Goal: Information Seeking & Learning: Learn about a topic

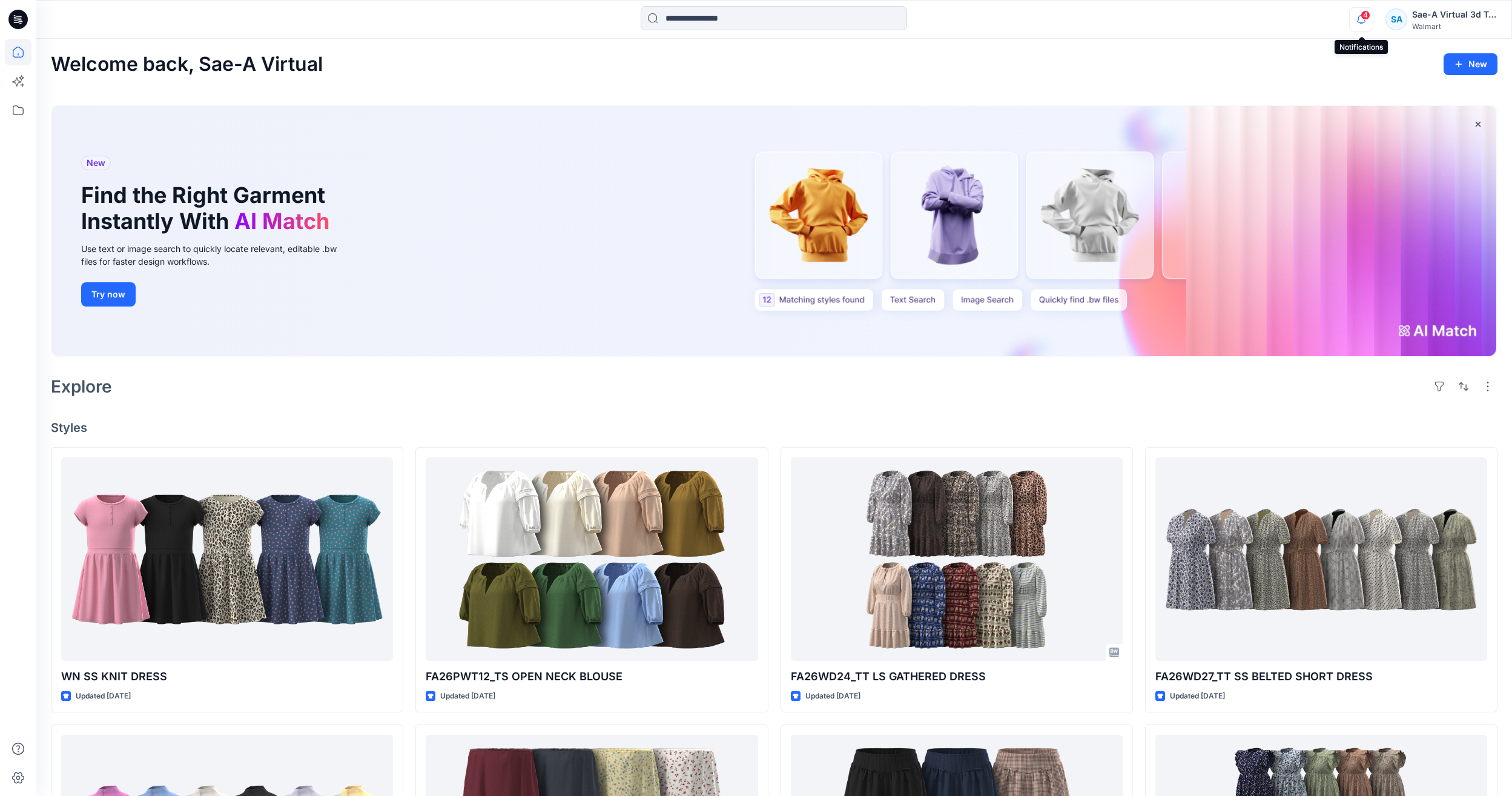
click at [1356, 21] on icon "button" at bounding box center [1361, 19] width 23 height 24
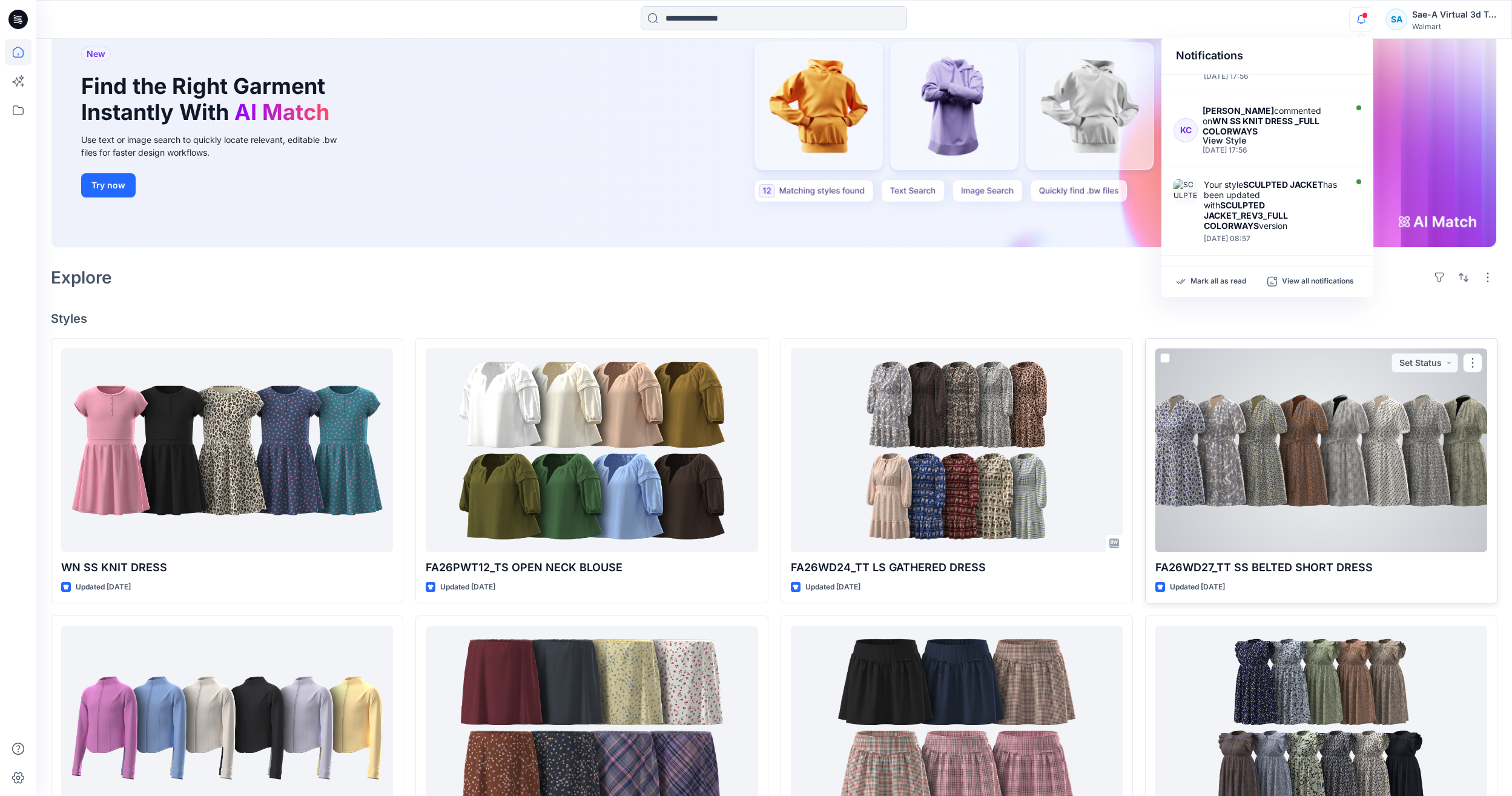
scroll to position [121, 0]
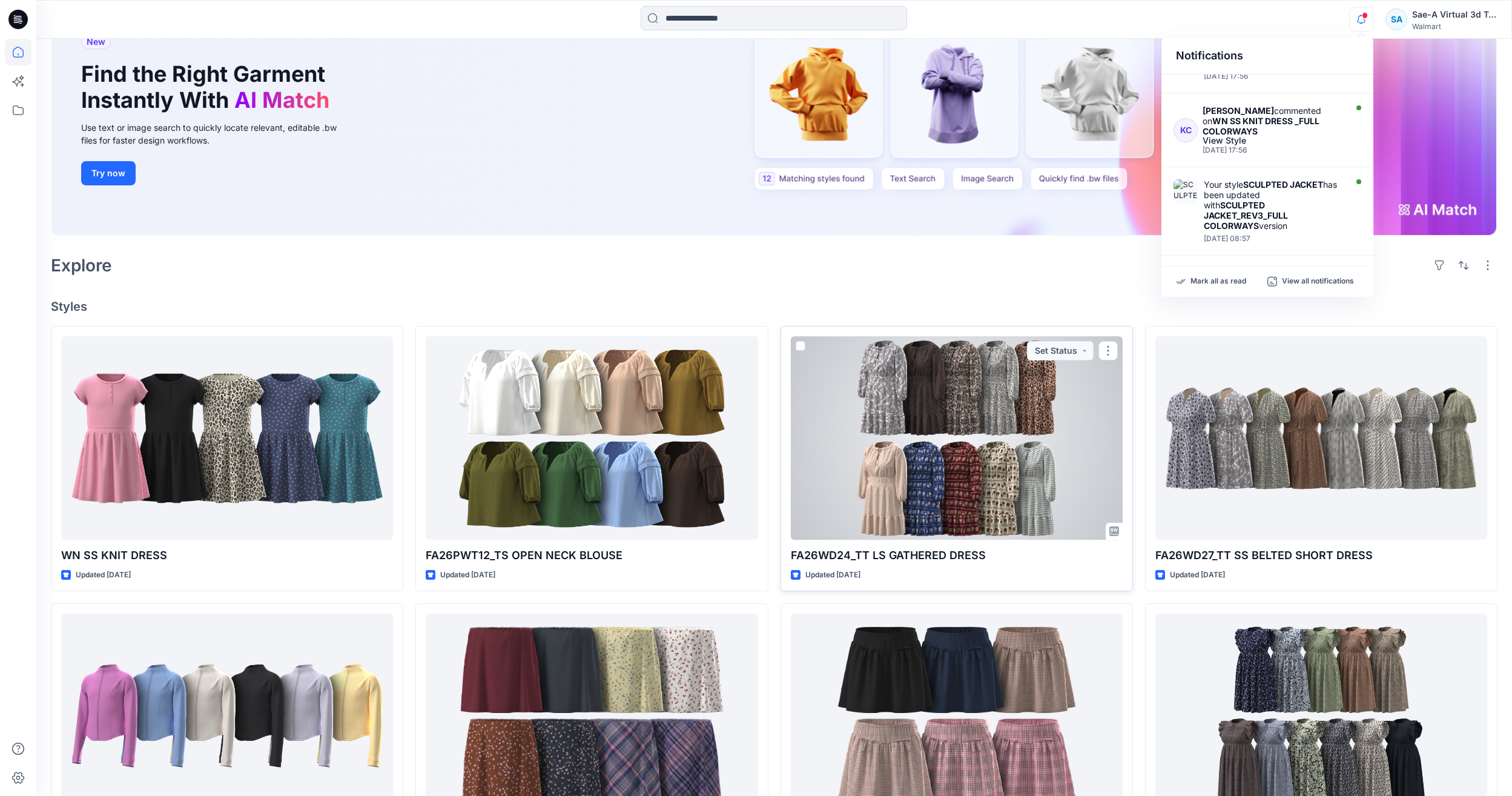
click at [936, 453] on div at bounding box center [956, 438] width 332 height 203
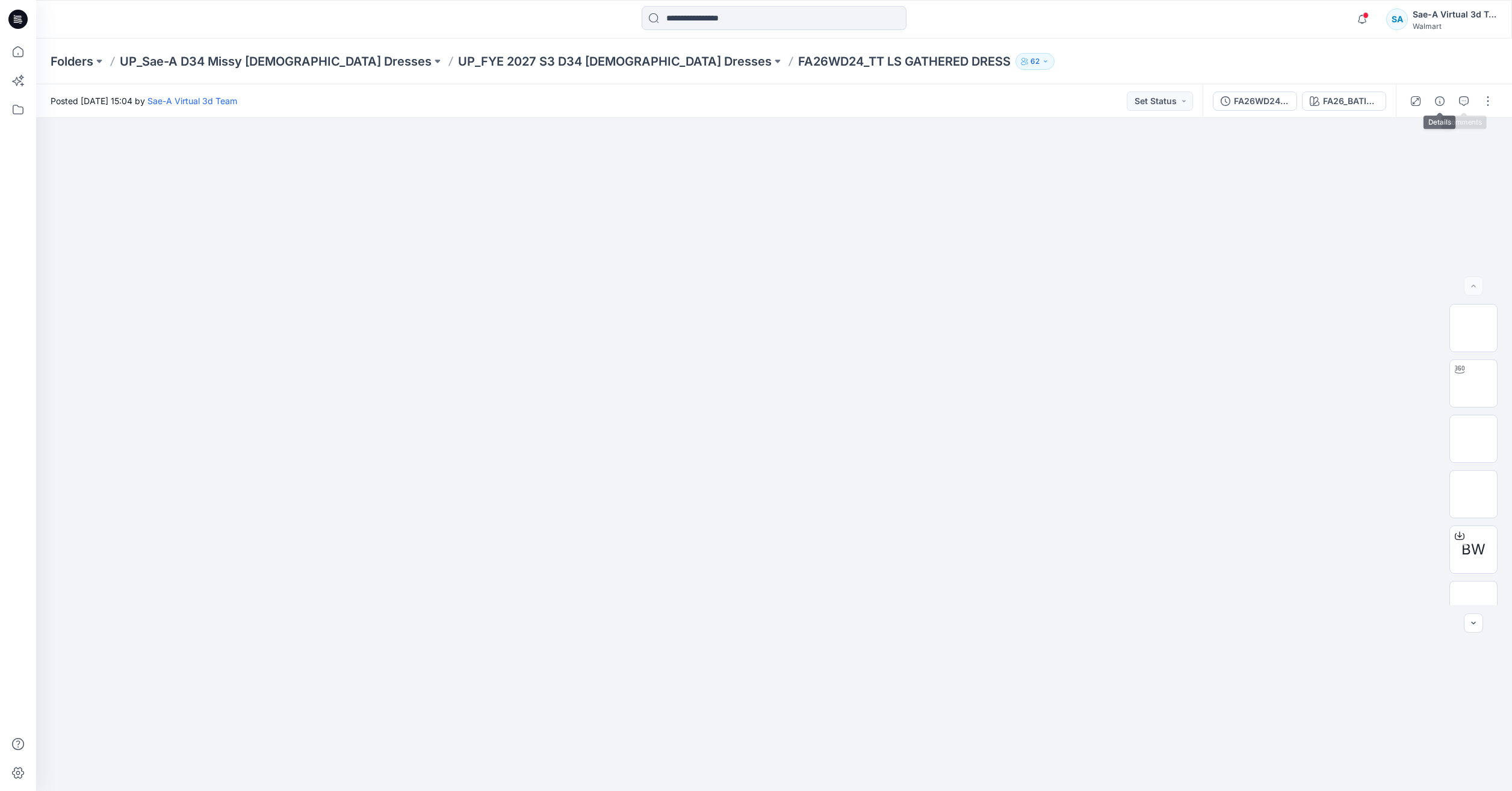
click at [1468, 94] on button "button" at bounding box center [1463, 101] width 19 height 19
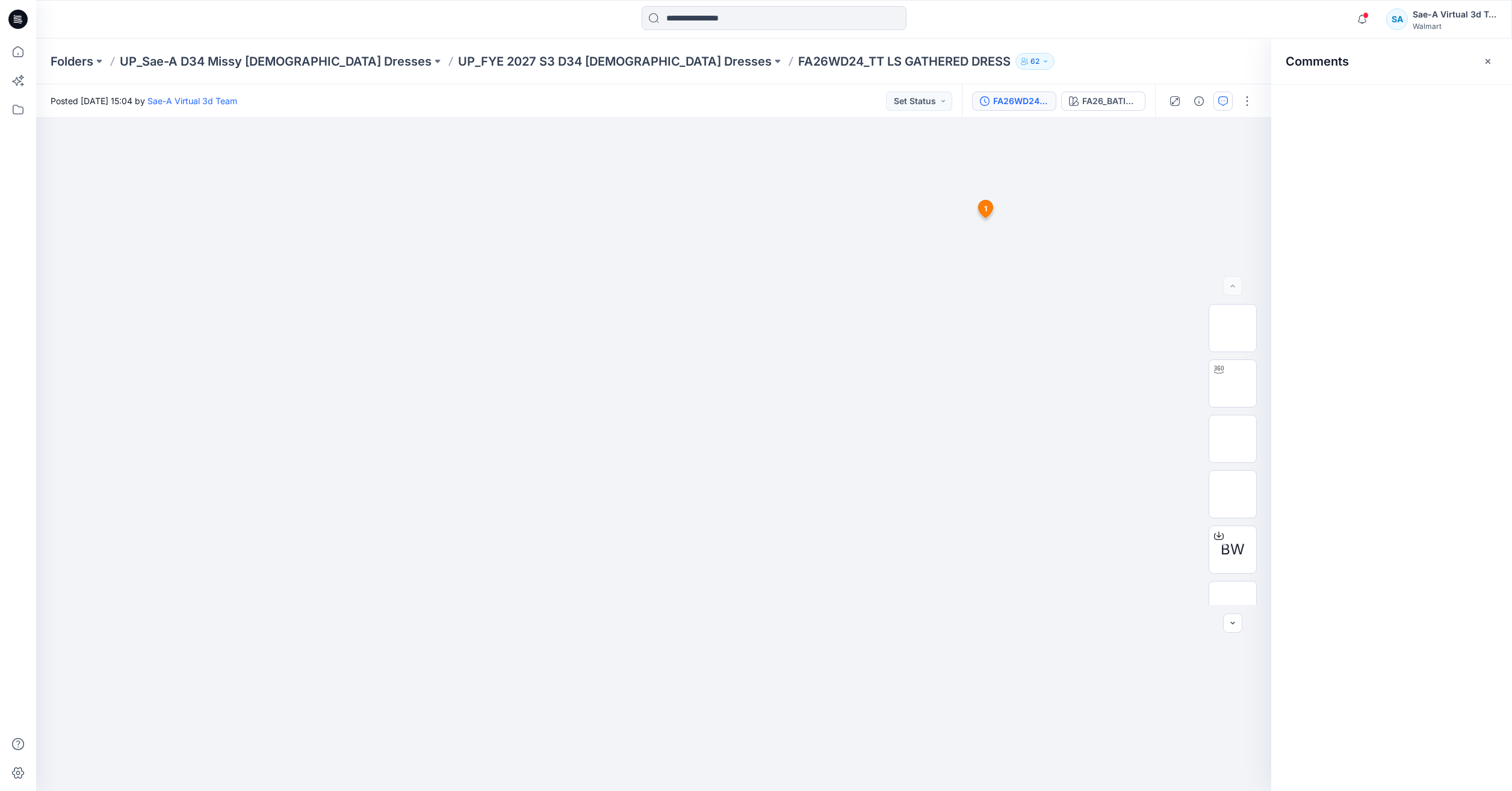
click at [1033, 101] on div "FA26WD24_full colors" at bounding box center [1020, 101] width 55 height 14
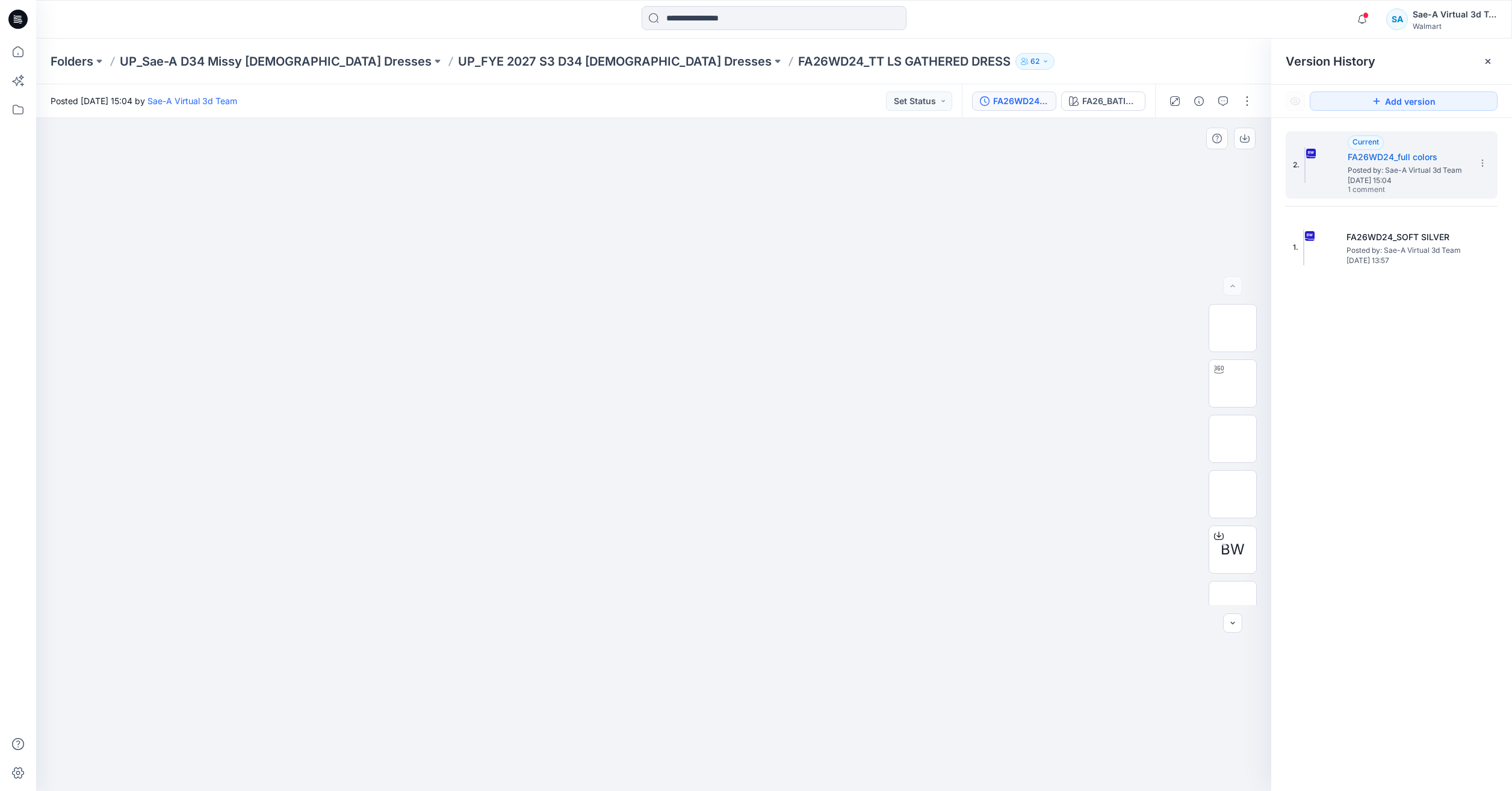
click at [1216, 193] on div at bounding box center [653, 454] width 1235 height 673
click at [1224, 101] on icon "button" at bounding box center [1223, 101] width 10 height 10
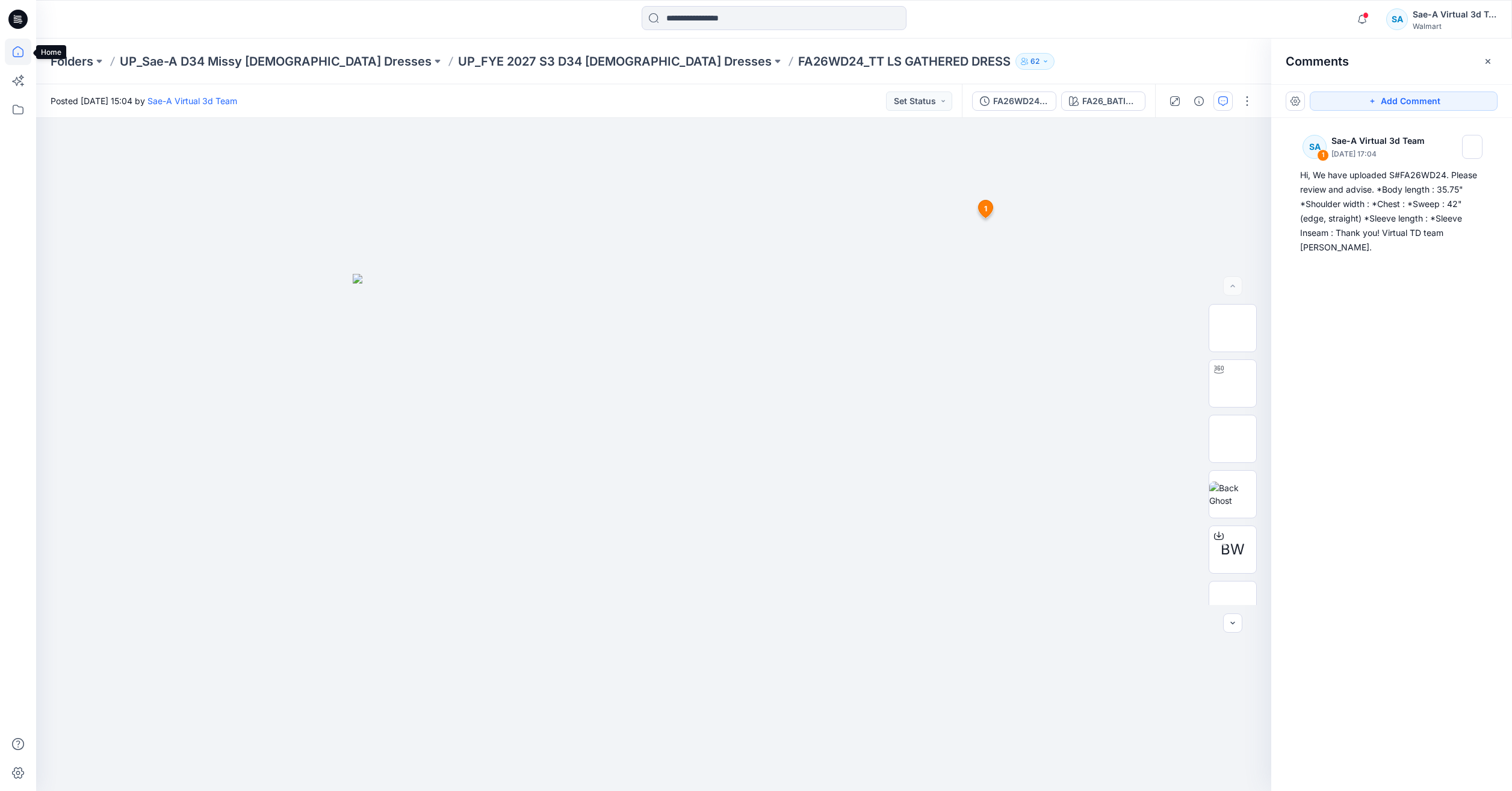
click at [28, 55] on icon at bounding box center [17, 51] width 26 height 26
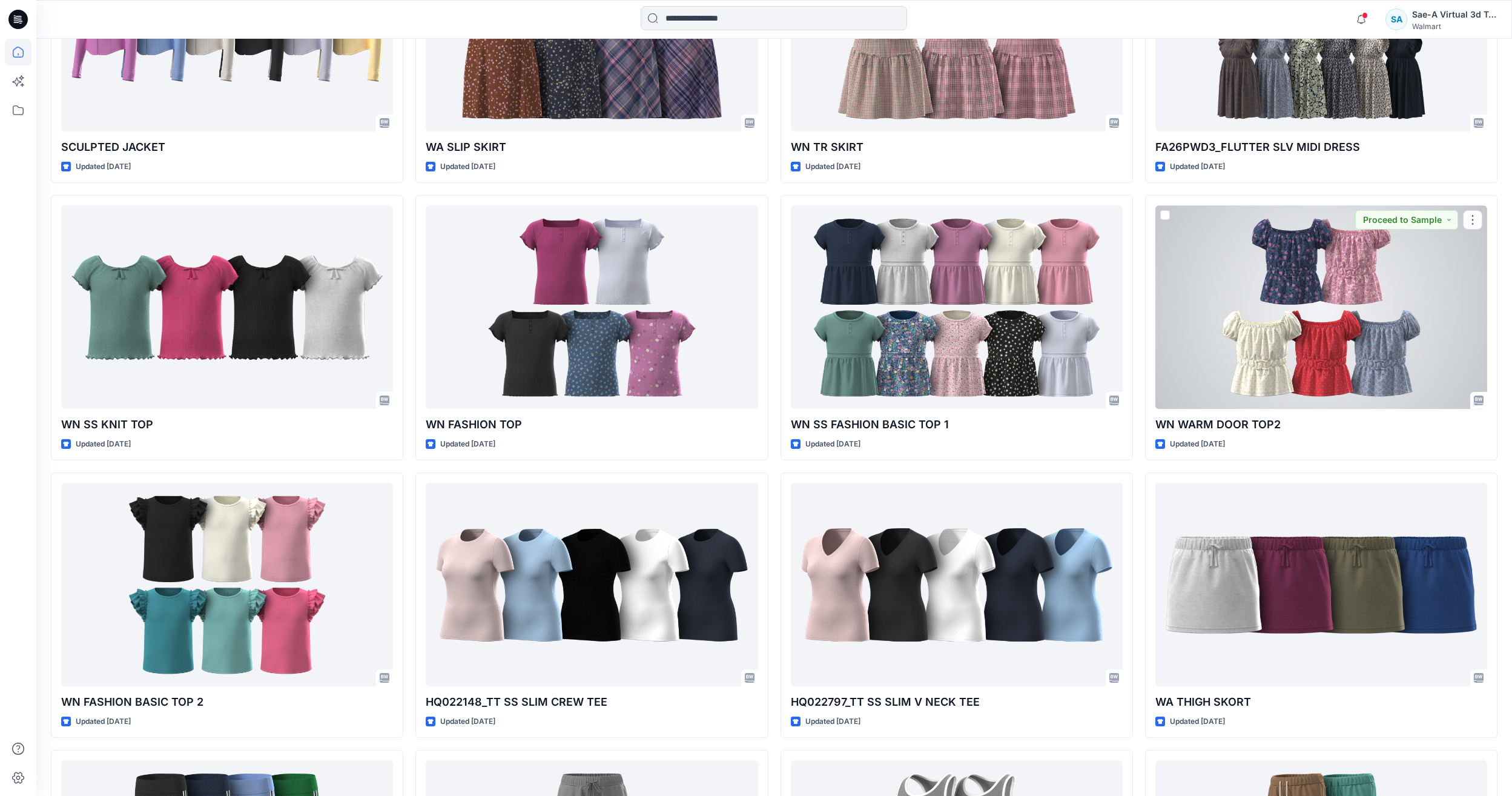
scroll to position [711, 0]
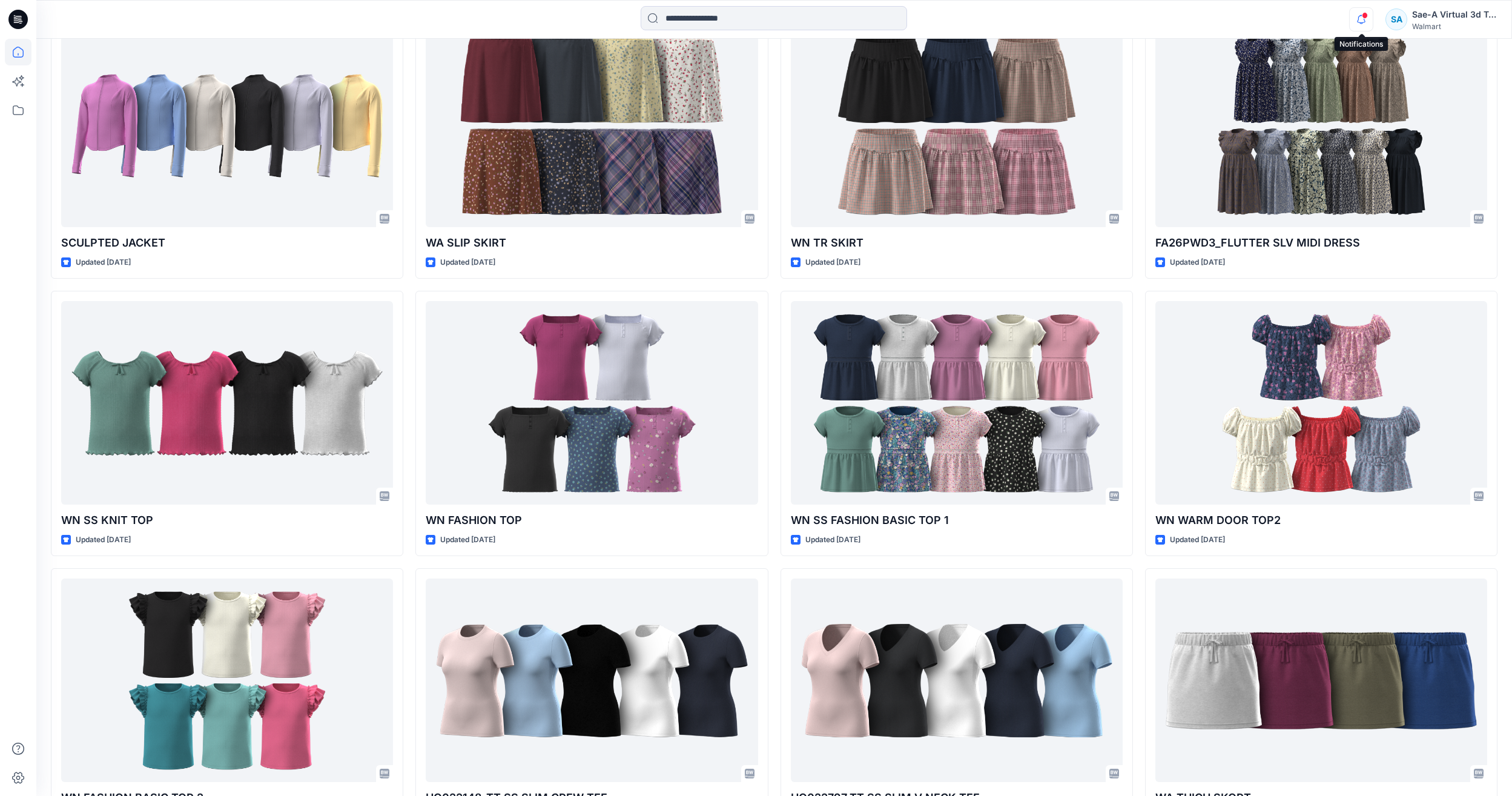
click at [1368, 15] on icon "button" at bounding box center [1361, 19] width 23 height 24
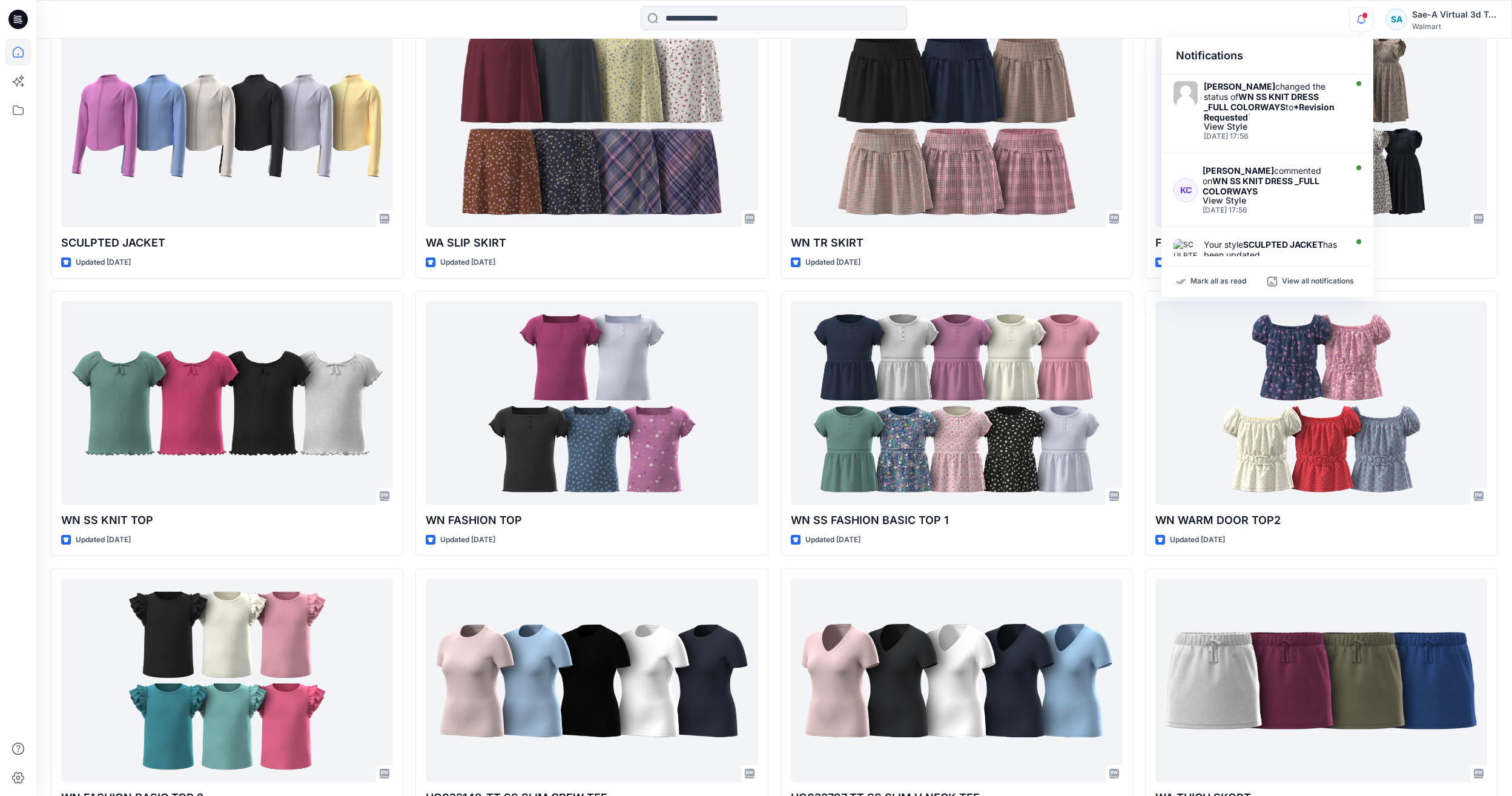
scroll to position [0, 0]
click at [1273, 192] on div "[PERSON_NAME] commented on WN SS KNIT DRESS _FULL COLORWAYS" at bounding box center [1273, 181] width 141 height 31
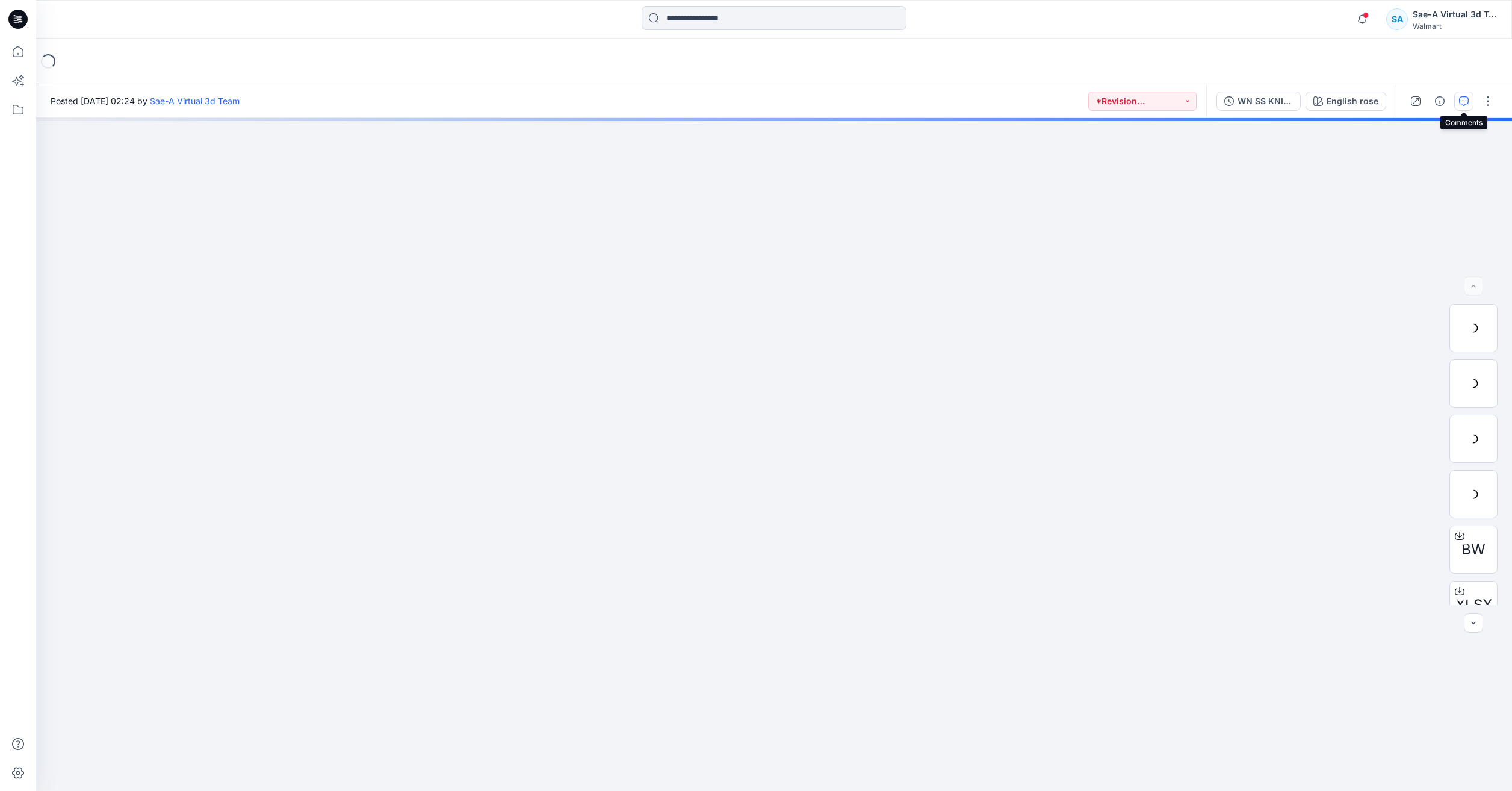
click at [1457, 93] on button "button" at bounding box center [1463, 101] width 19 height 19
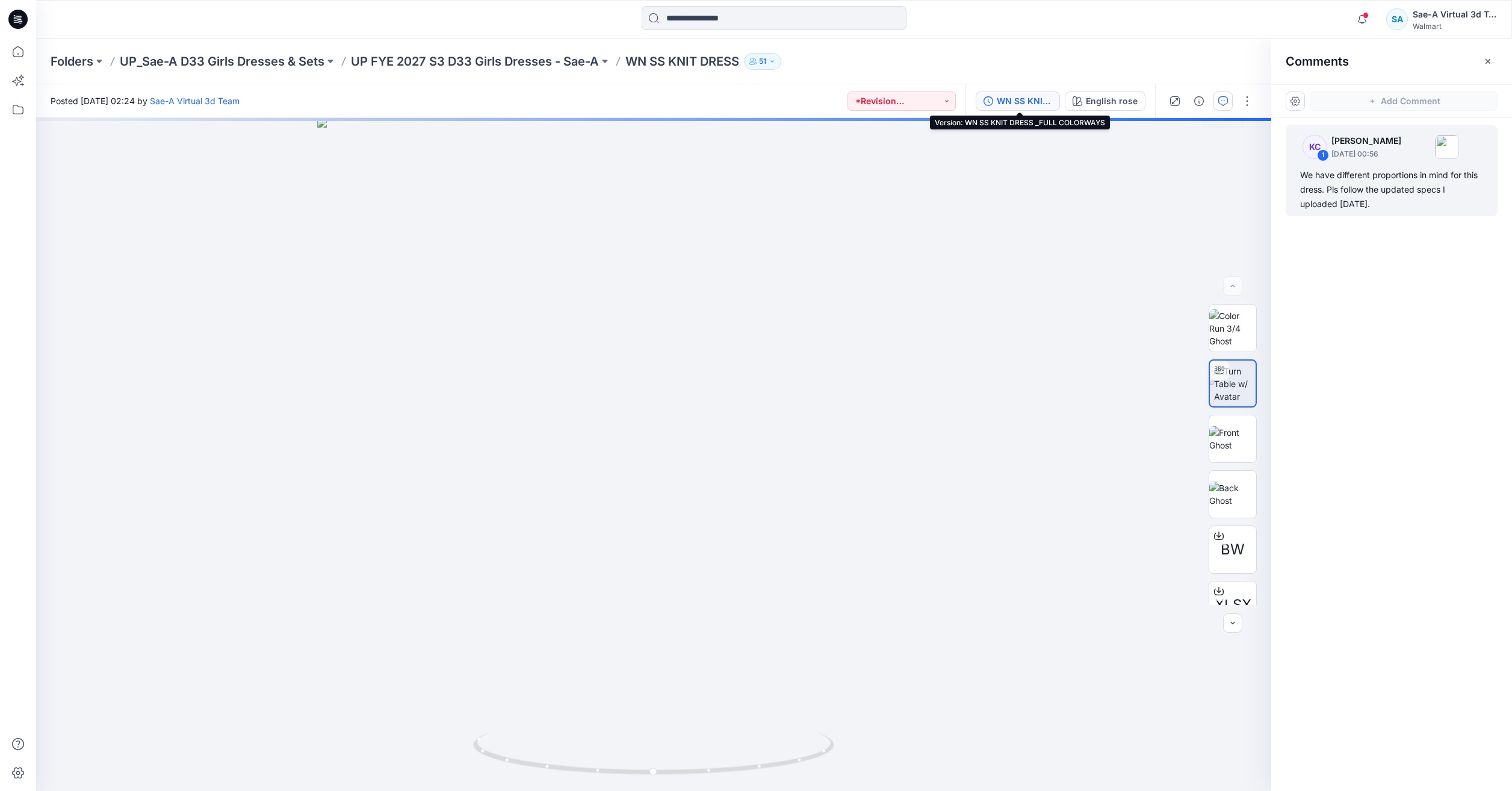
click at [1024, 102] on div "WN SS KNIT DRESS _FULL COLORWAYS" at bounding box center [1024, 101] width 55 height 14
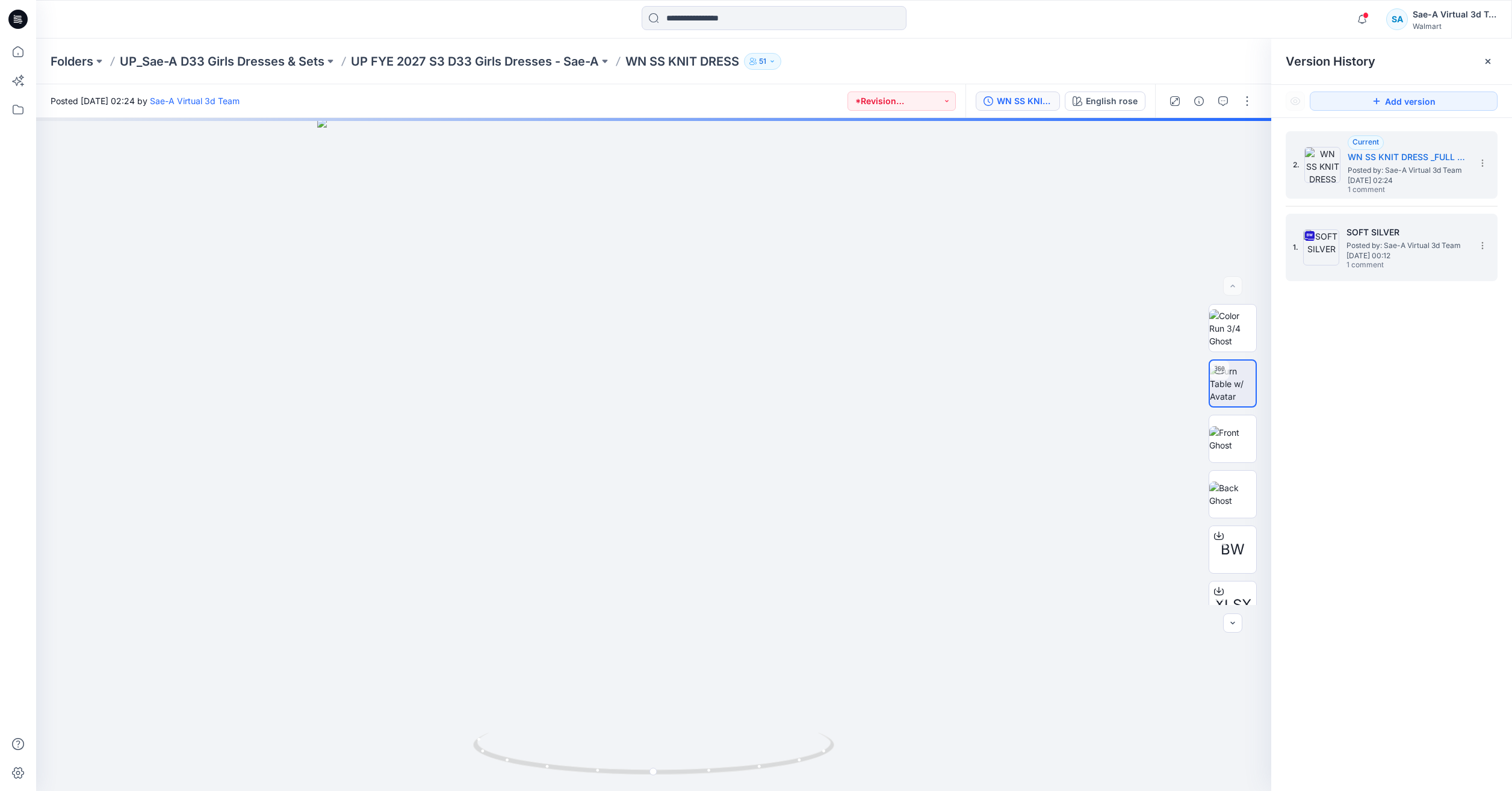
click at [1386, 247] on span "Posted by: Sae-A Virtual 3d Team" at bounding box center [1407, 245] width 121 height 12
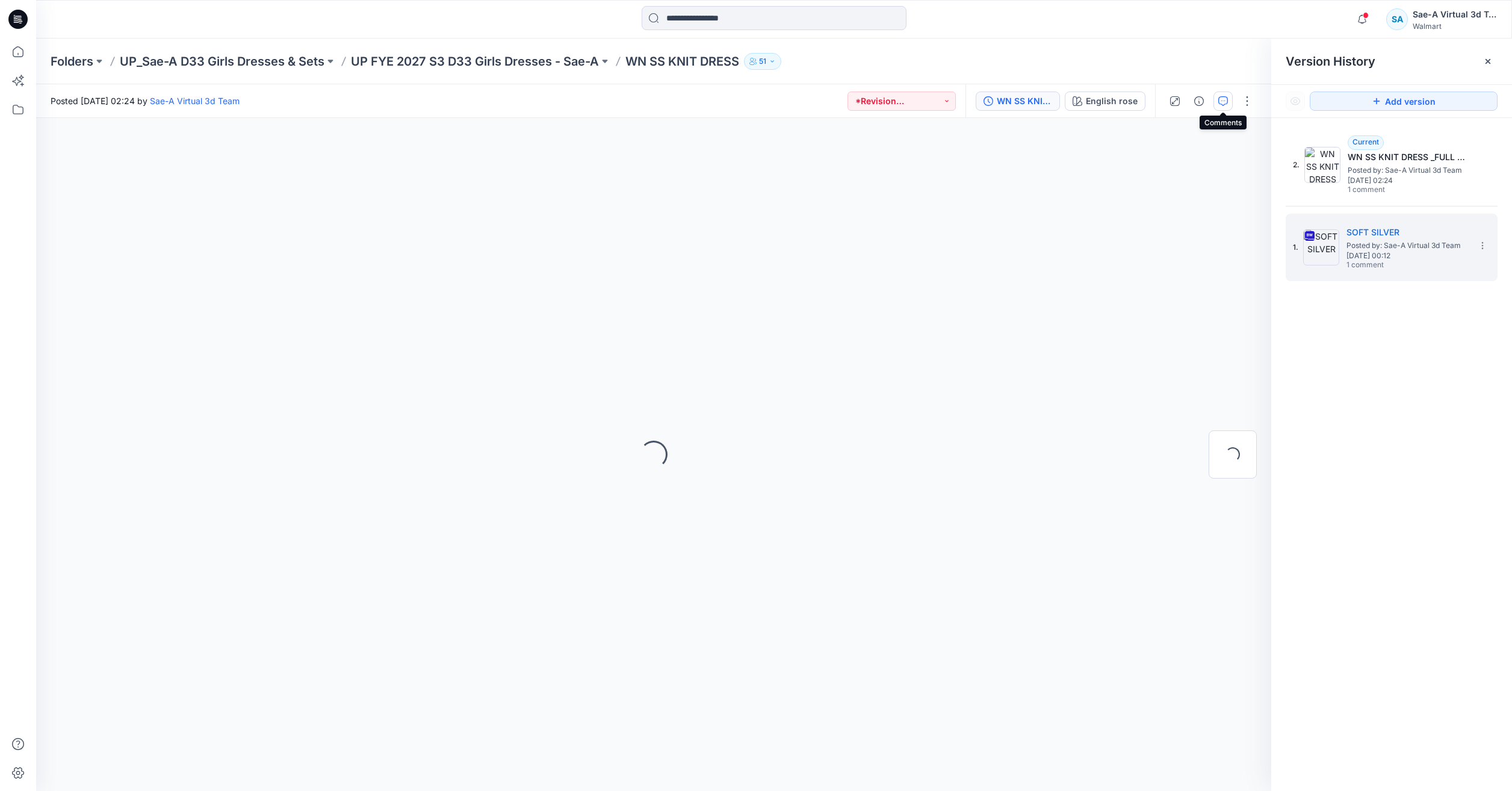
click at [1225, 105] on icon "button" at bounding box center [1223, 101] width 10 height 10
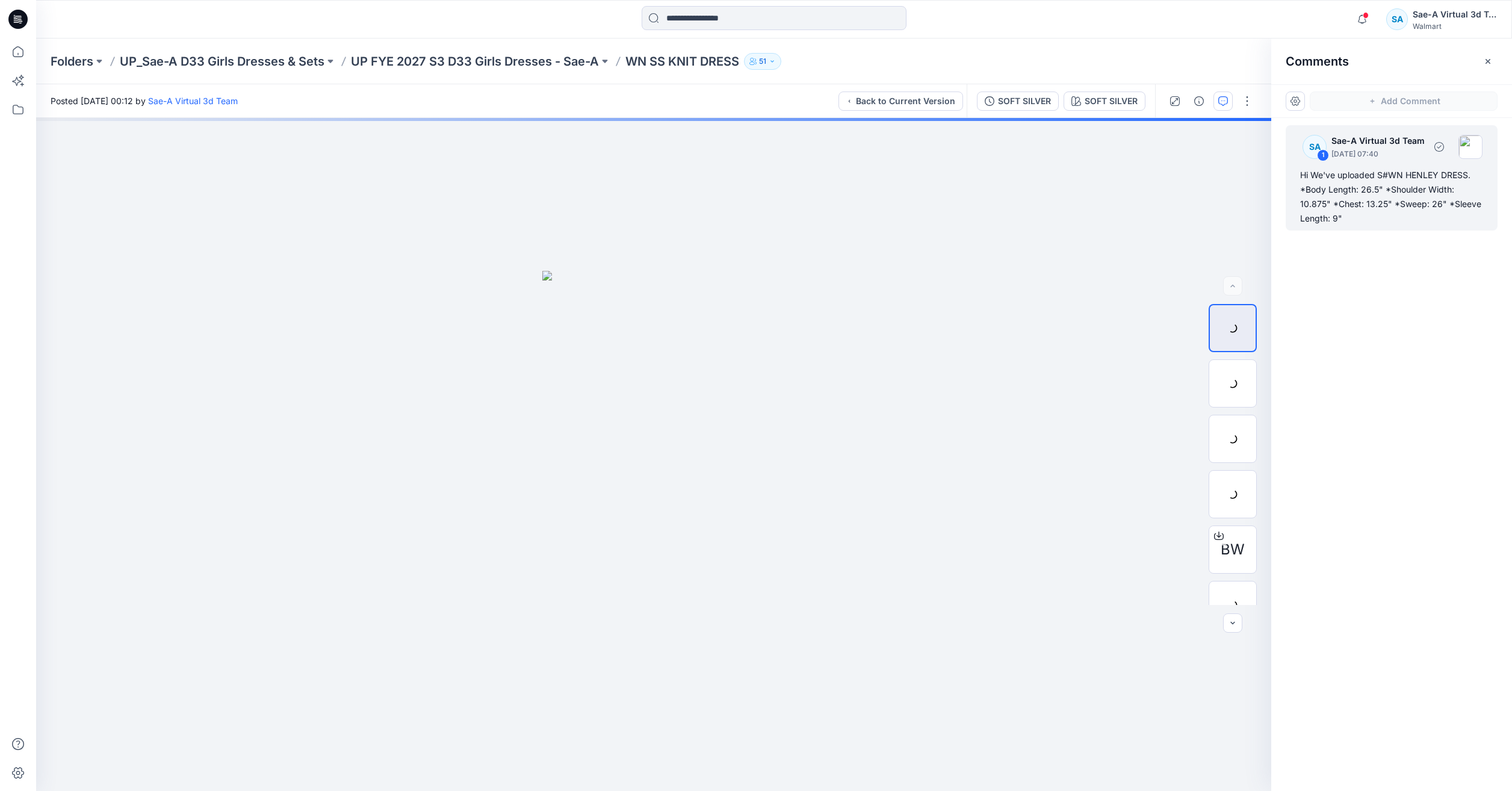
click at [1395, 211] on div "Hi We've uploaded S#WN HENLEY DRESS. *Body Length: 26.5" *Shoulder Width: 10.87…" at bounding box center [1391, 196] width 183 height 58
click at [22, 55] on icon at bounding box center [17, 51] width 26 height 26
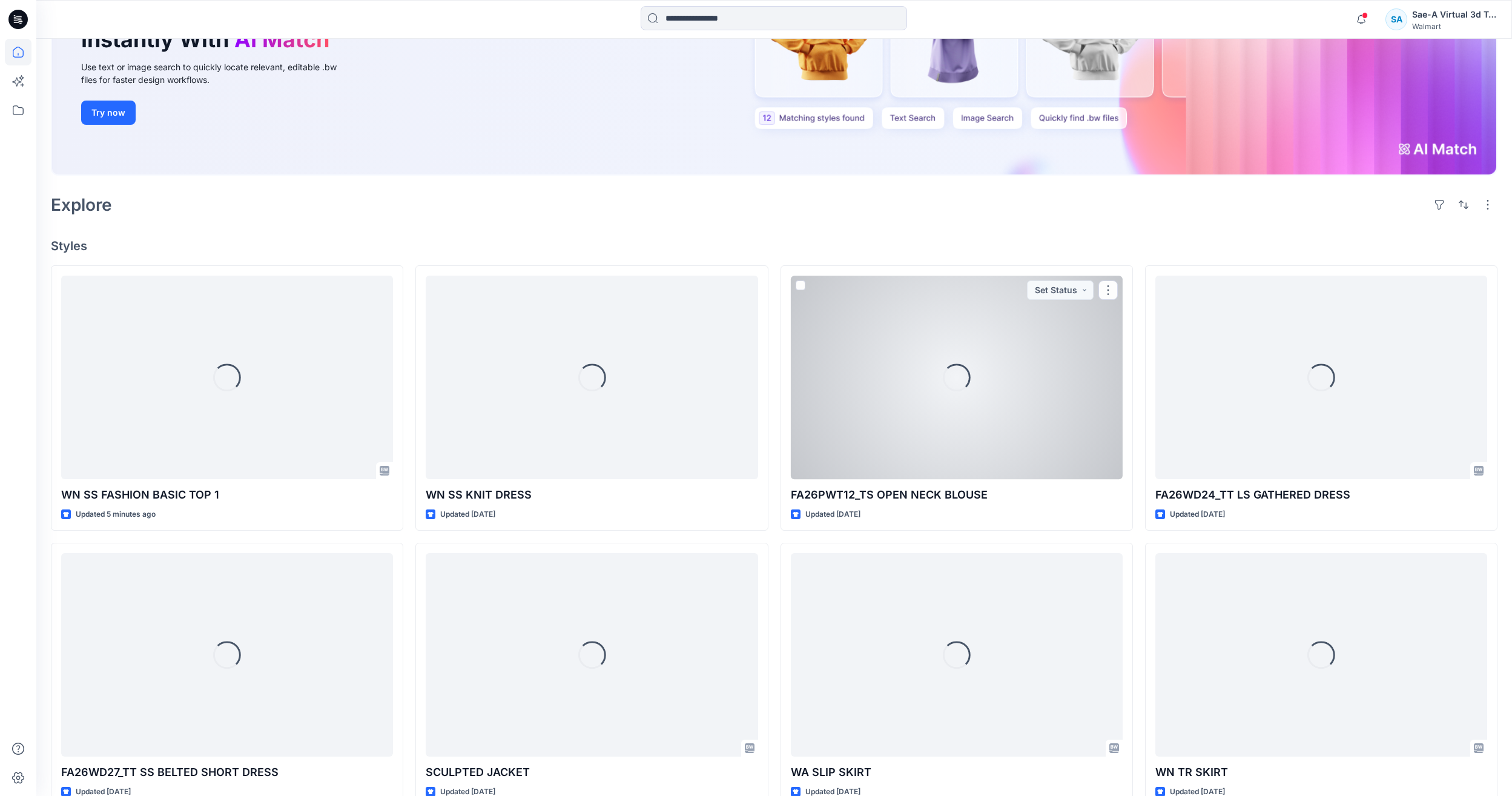
scroll to position [364, 0]
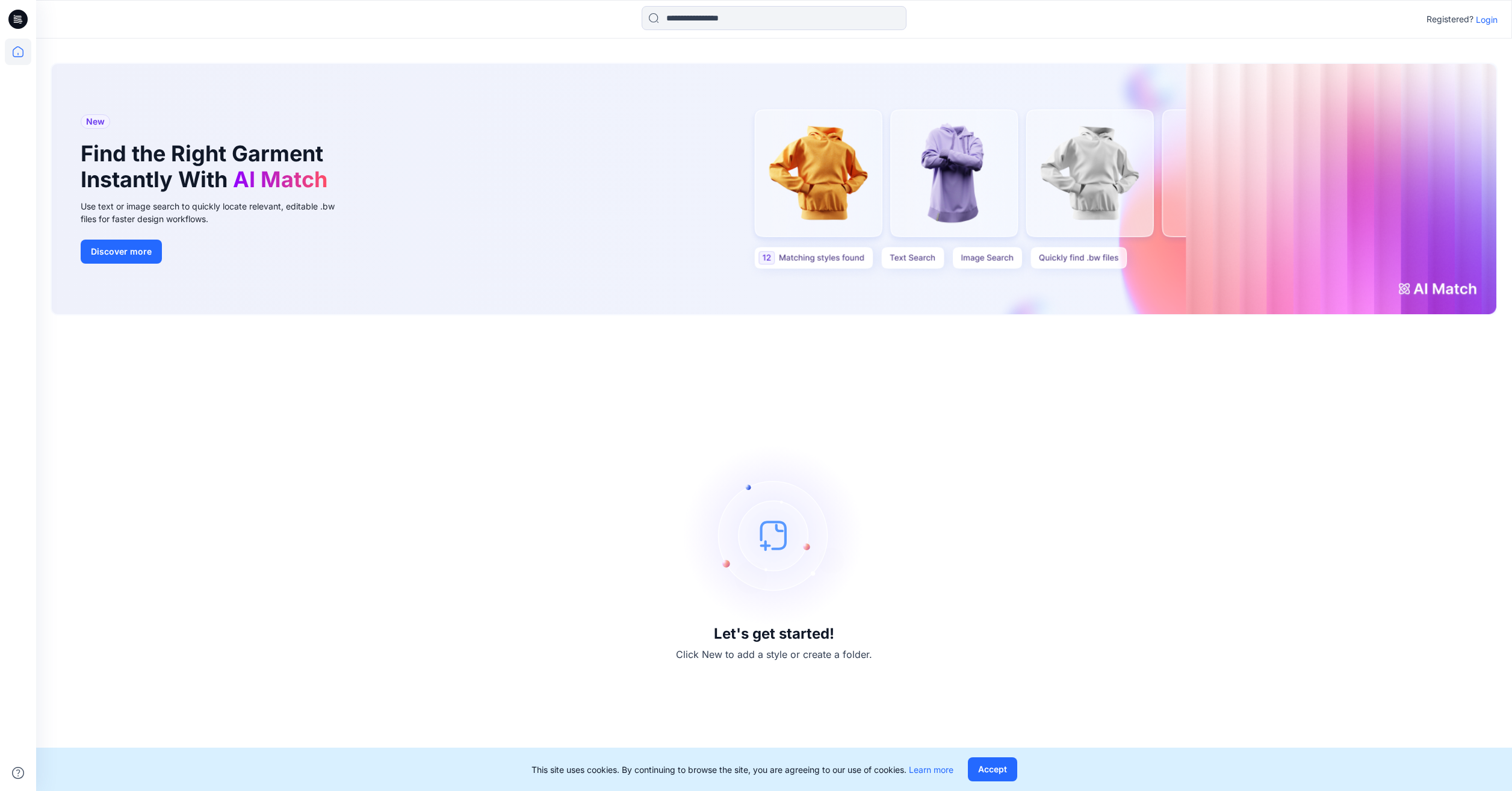
click at [1490, 15] on p "Login" at bounding box center [1487, 20] width 22 height 13
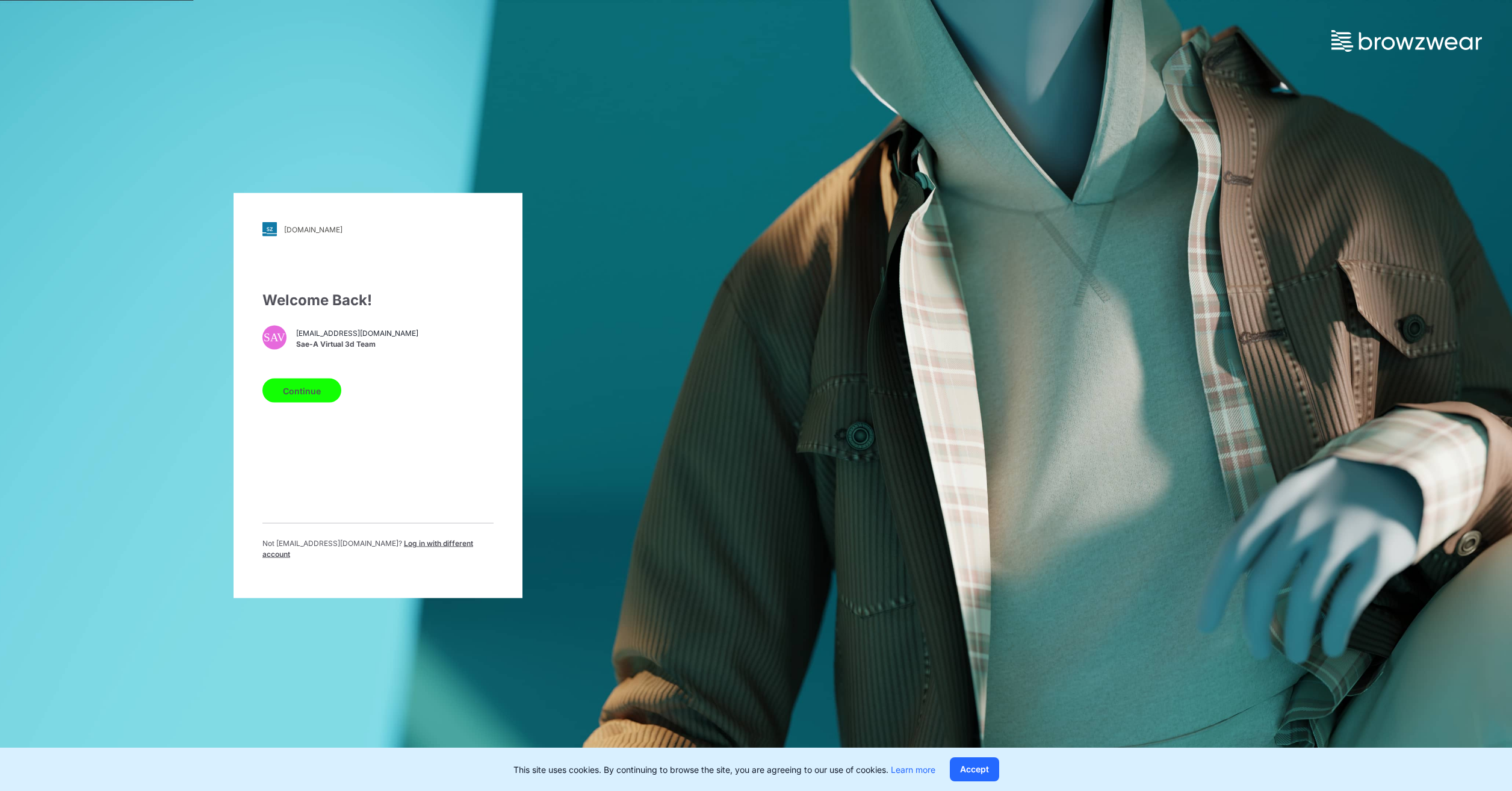
click at [302, 393] on button "Continue" at bounding box center [302, 390] width 79 height 24
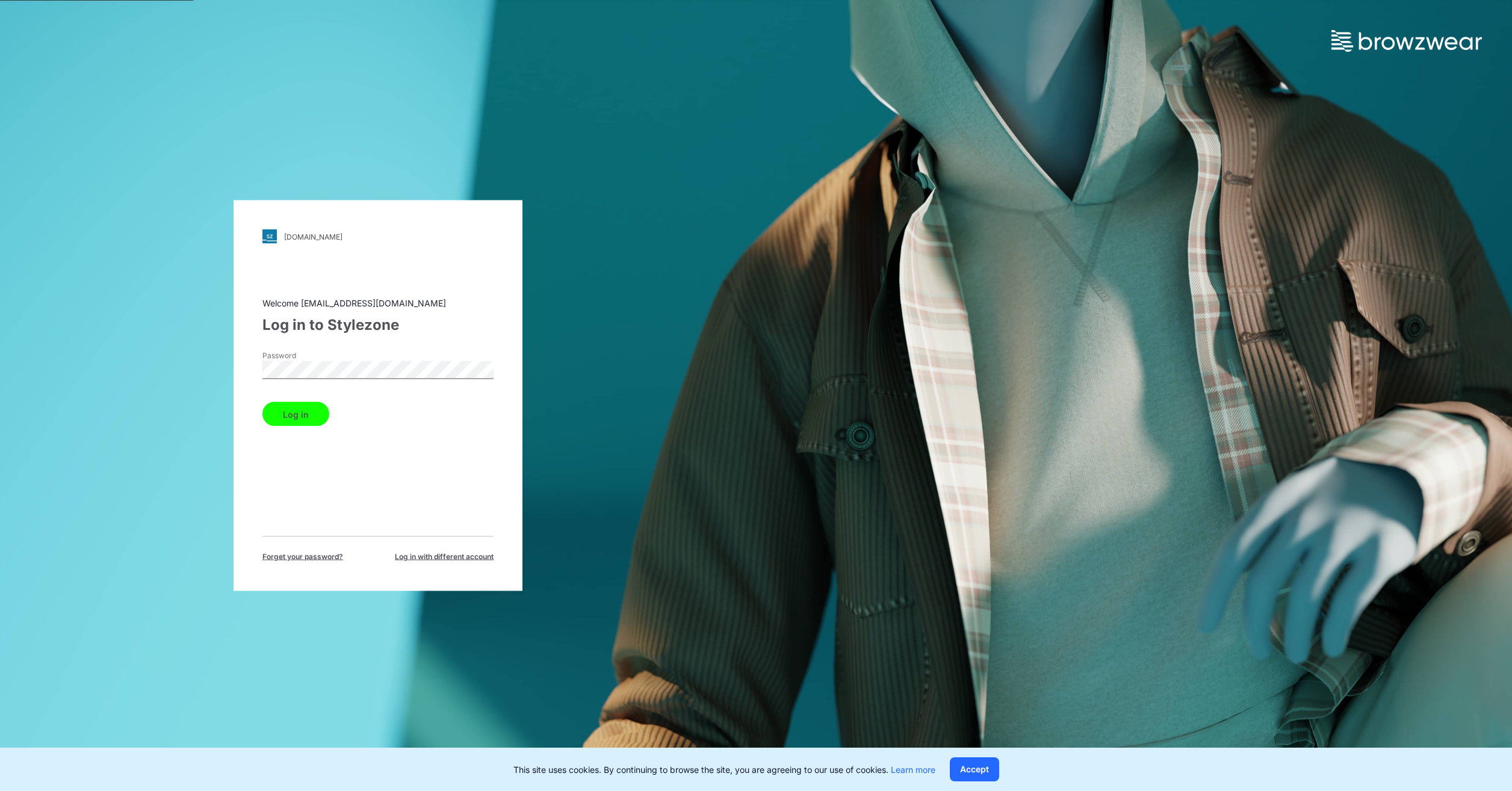
click at [323, 401] on div "Log in" at bounding box center [378, 412] width 231 height 29
click at [316, 409] on button "Log in" at bounding box center [296, 414] width 67 height 24
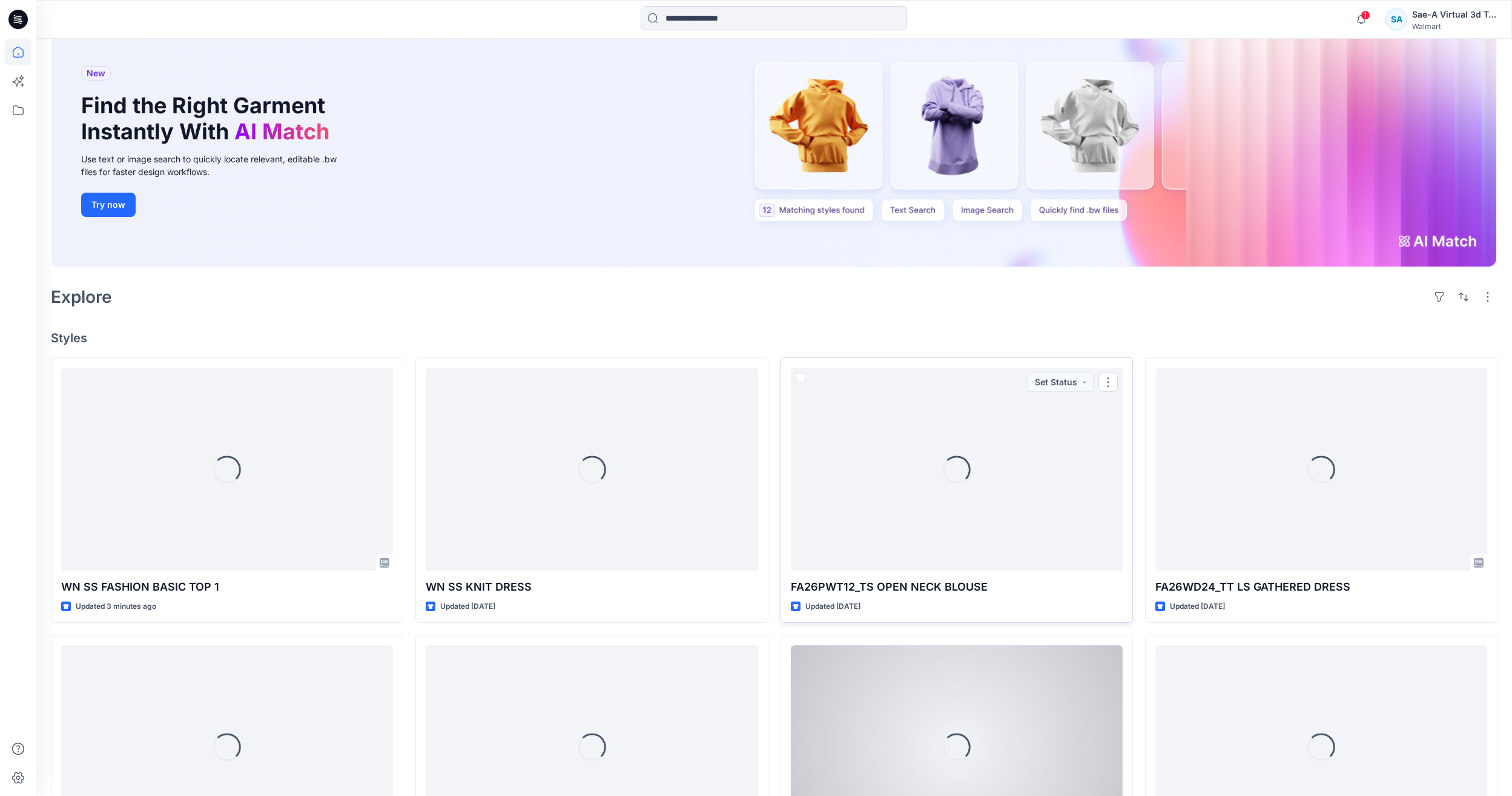
scroll to position [242, 0]
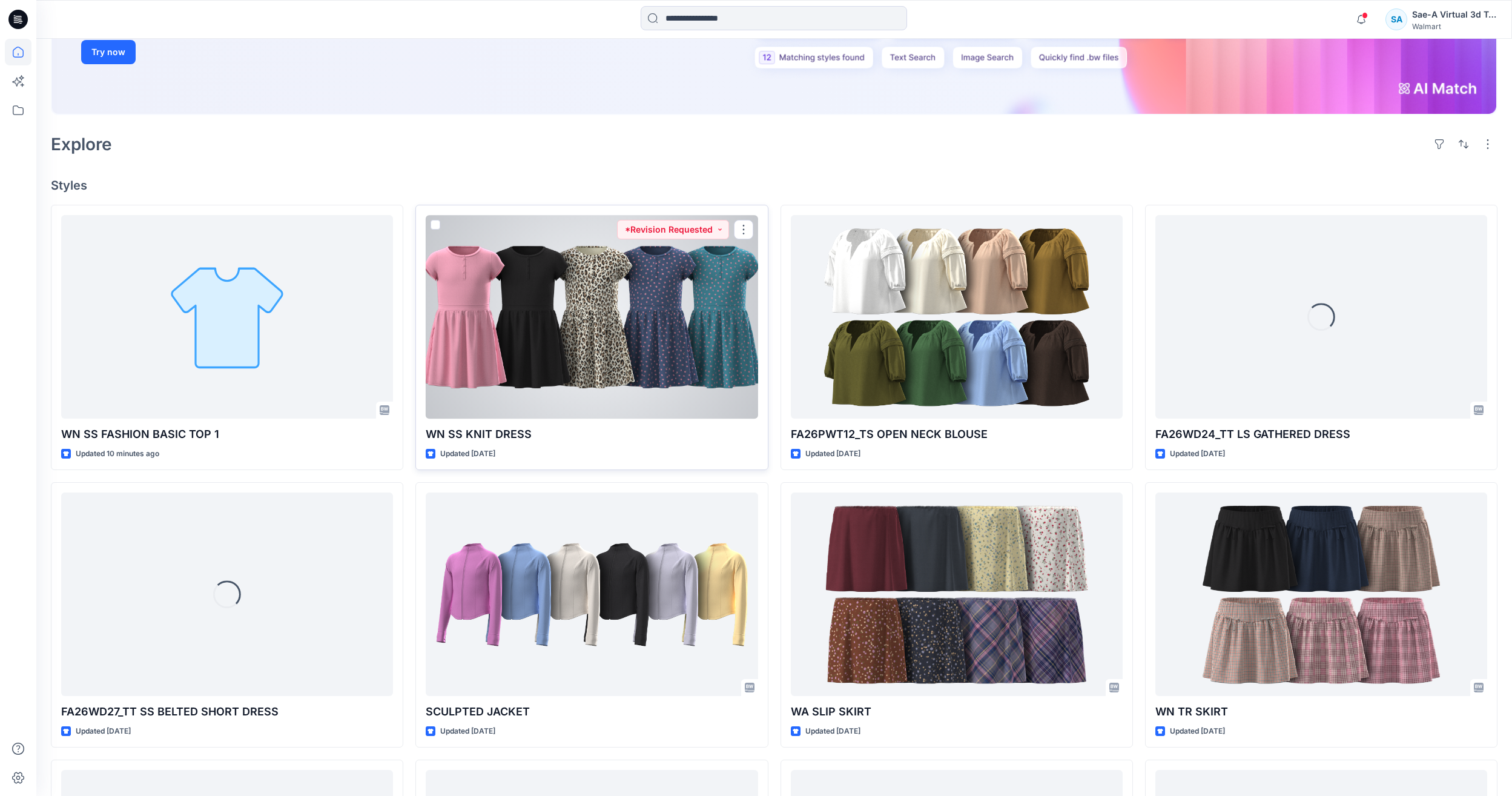
click at [710, 343] on div at bounding box center [592, 316] width 332 height 203
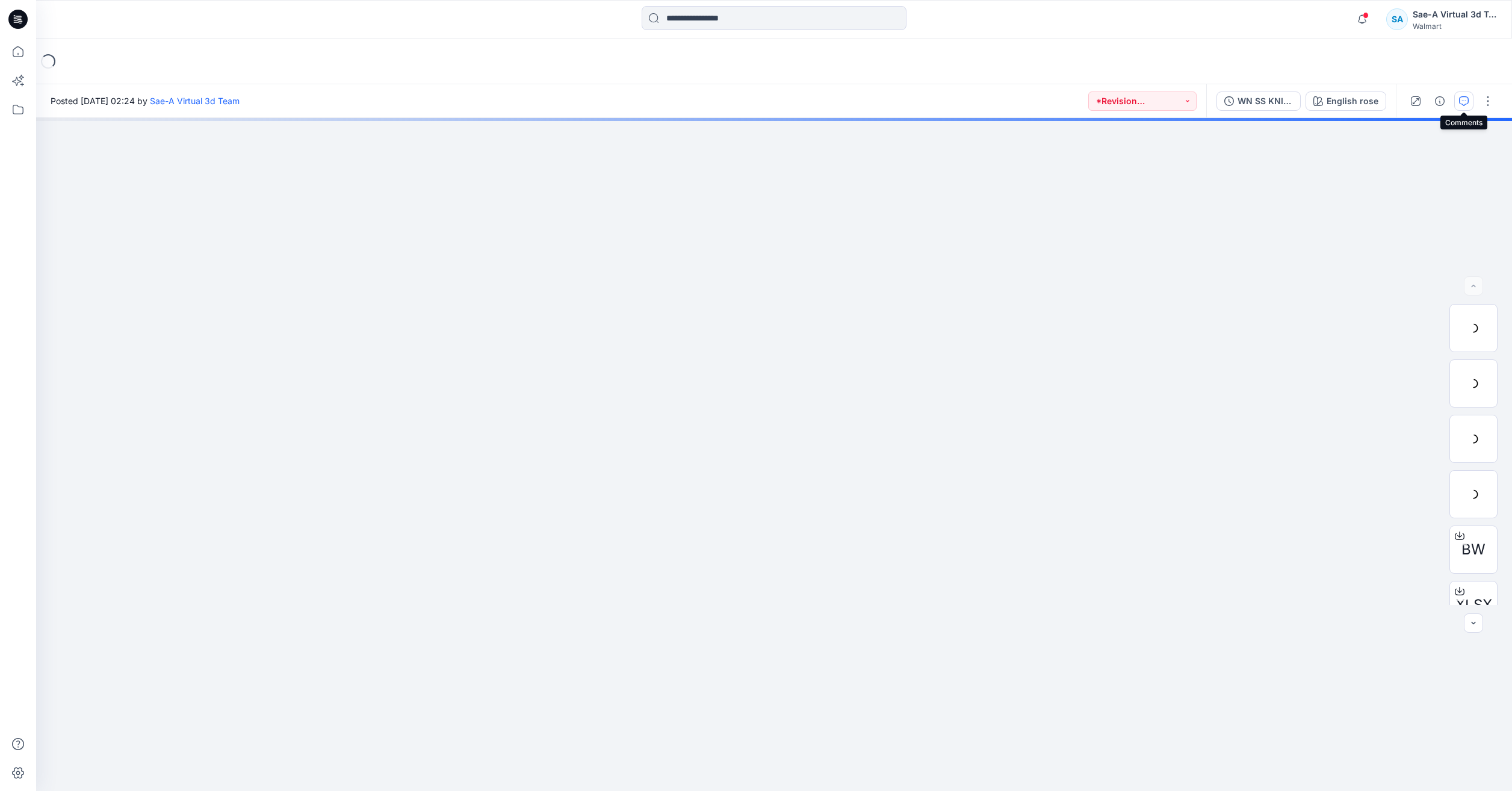
click at [1467, 99] on icon "button" at bounding box center [1463, 101] width 10 height 10
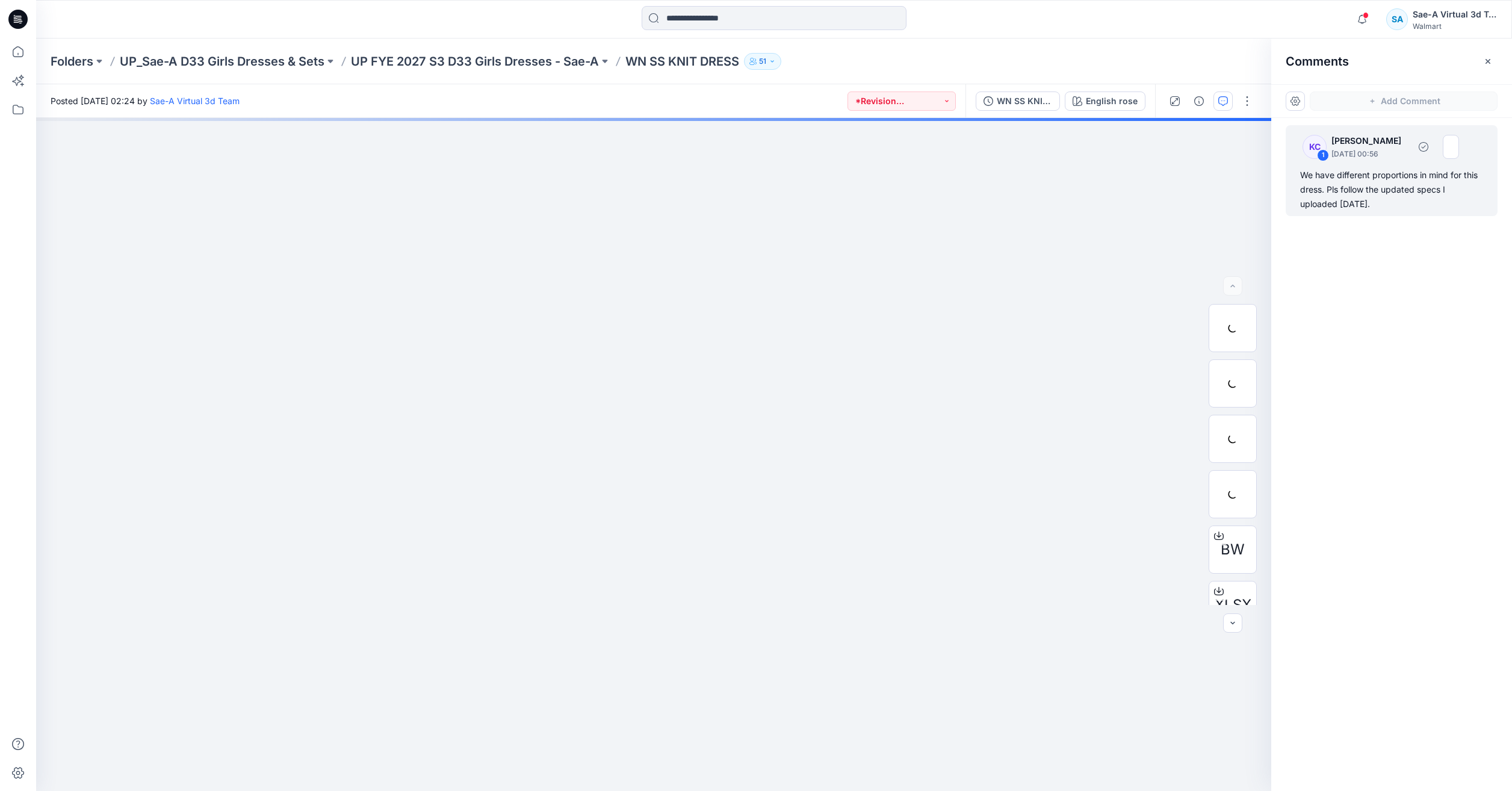
drag, startPoint x: 1393, startPoint y: 205, endPoint x: 1299, endPoint y: 177, distance: 98.1
click at [1299, 177] on div "KC 1 Karen Coleman September 27, 2025 00:56 We have different proportions in mi…" at bounding box center [1391, 170] width 212 height 91
drag, startPoint x: 1299, startPoint y: 177, endPoint x: 1392, endPoint y: 222, distance: 103.3
click at [1392, 222] on img at bounding box center [1389, 217] width 14 height 14
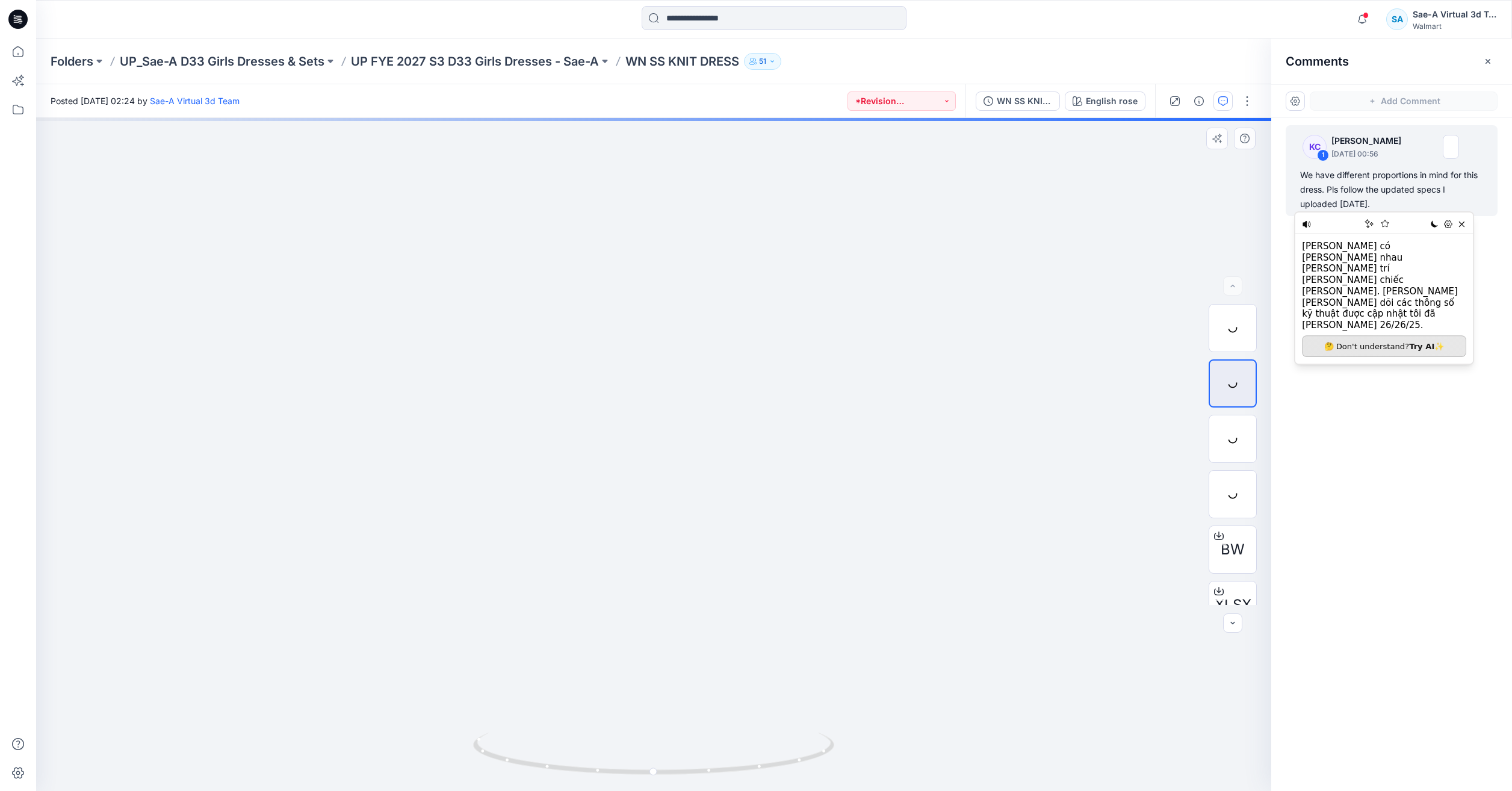
click at [858, 316] on div "English rose Loading... Material Properties Loading..." at bounding box center [653, 454] width 1235 height 673
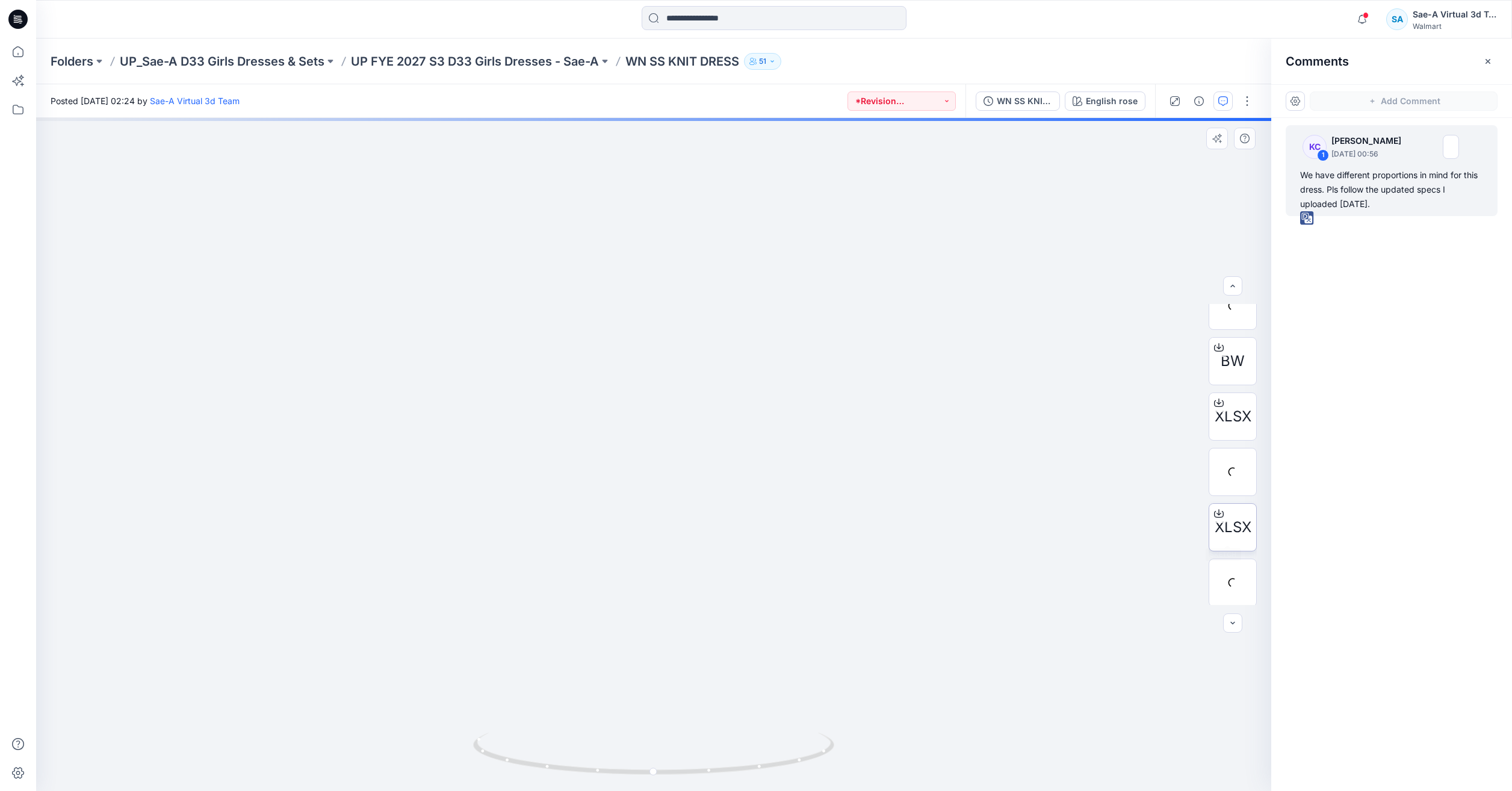
scroll to position [190, 0]
click at [1317, 528] on div "KC 1 Karen Coleman September 27, 2025 00:56 We have different proportions in mi…" at bounding box center [1391, 432] width 241 height 628
click at [996, 90] on div "WN SS KNIT DRESS _FULL COLORWAYS English rose" at bounding box center [1060, 101] width 189 height 33
click at [1011, 114] on div "WN SS KNIT DRESS _FULL COLORWAYS English rose" at bounding box center [1060, 101] width 189 height 33
click at [1011, 90] on div "WN SS KNIT DRESS _FULL COLORWAYS English rose" at bounding box center [1060, 101] width 189 height 33
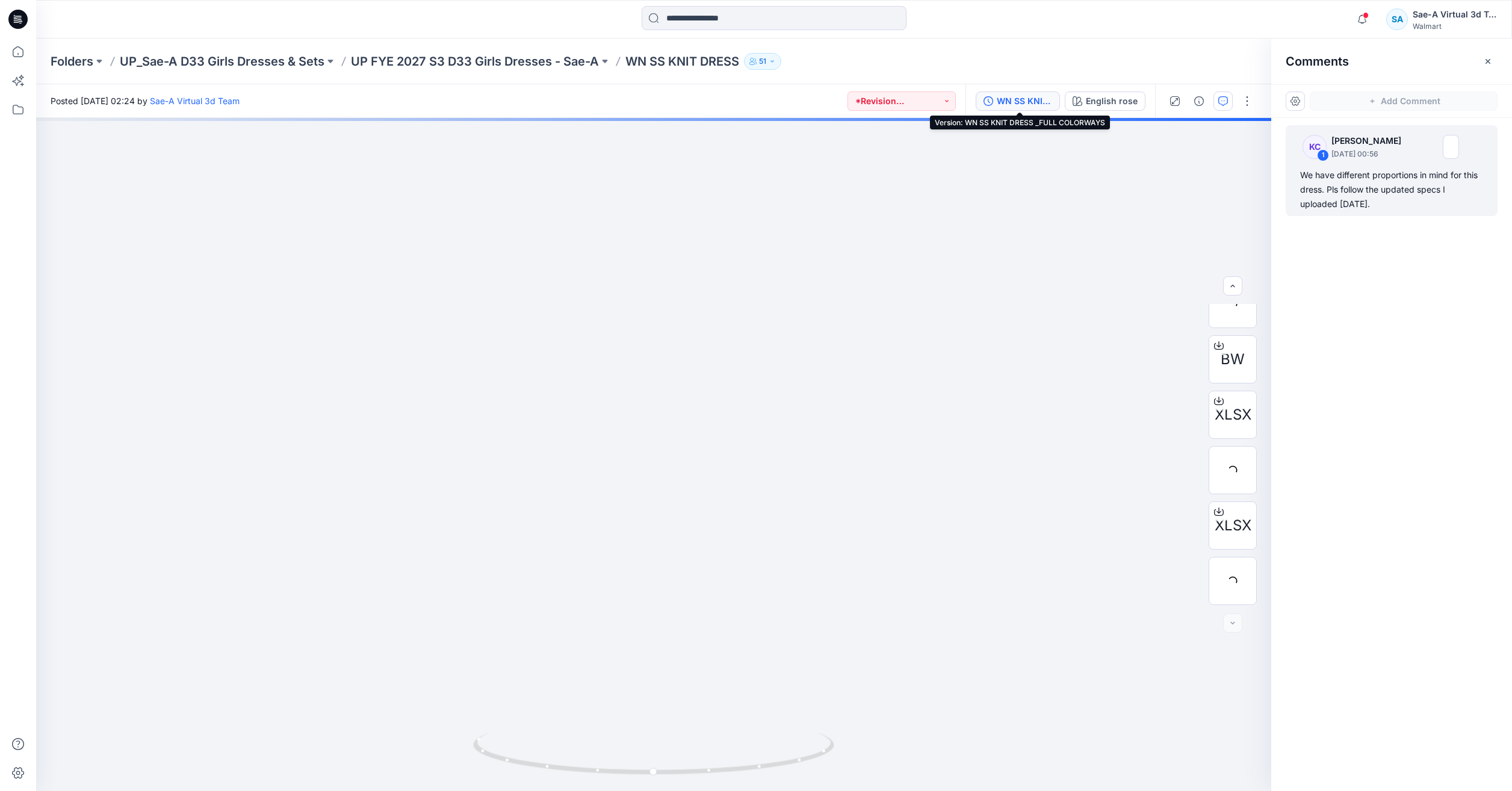
click at [1006, 99] on div "WN SS KNIT DRESS _FULL COLORWAYS" at bounding box center [1024, 101] width 55 height 14
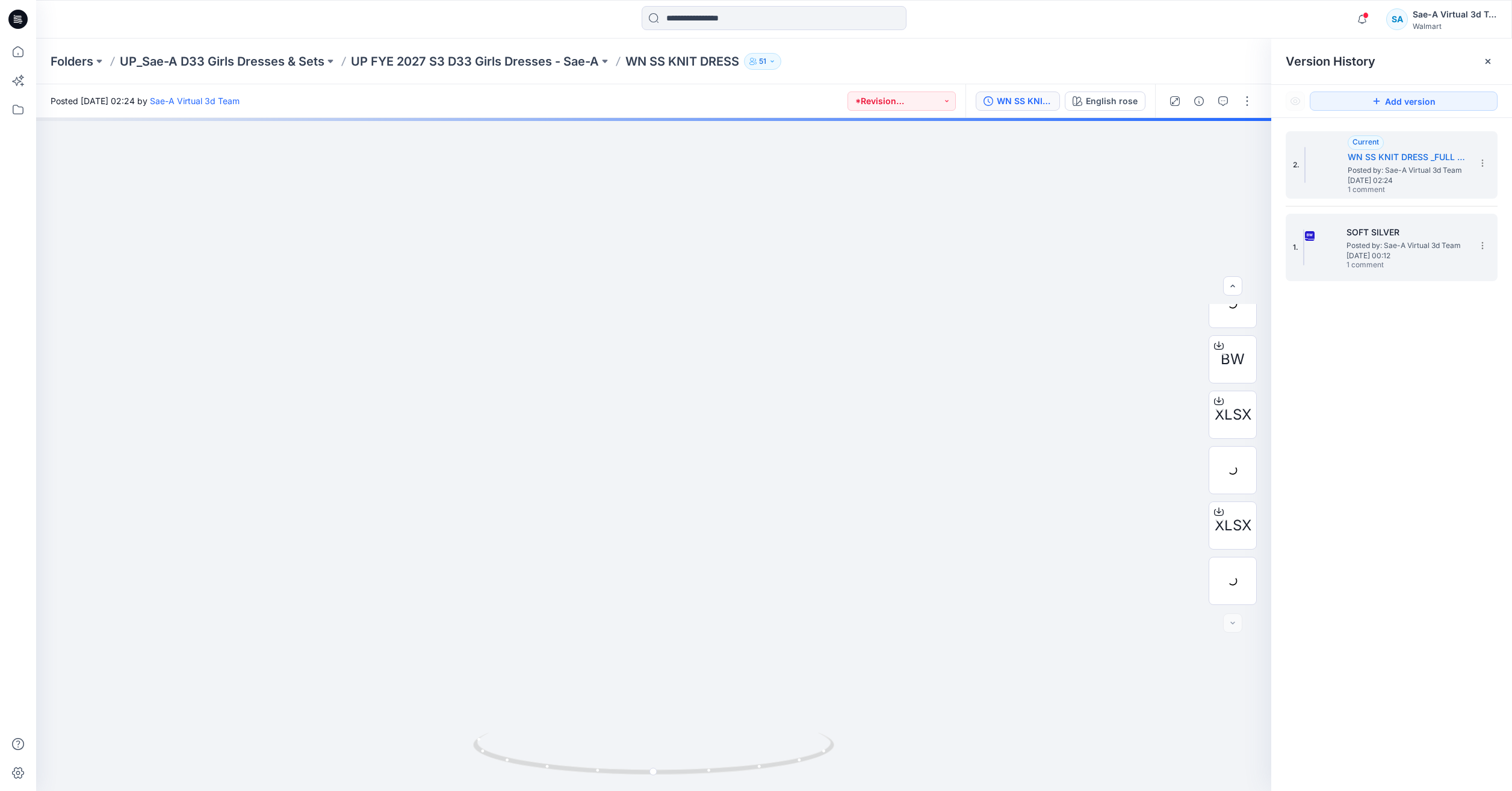
click at [1355, 244] on span "Posted by: Sae-A Virtual 3d Team" at bounding box center [1407, 245] width 121 height 12
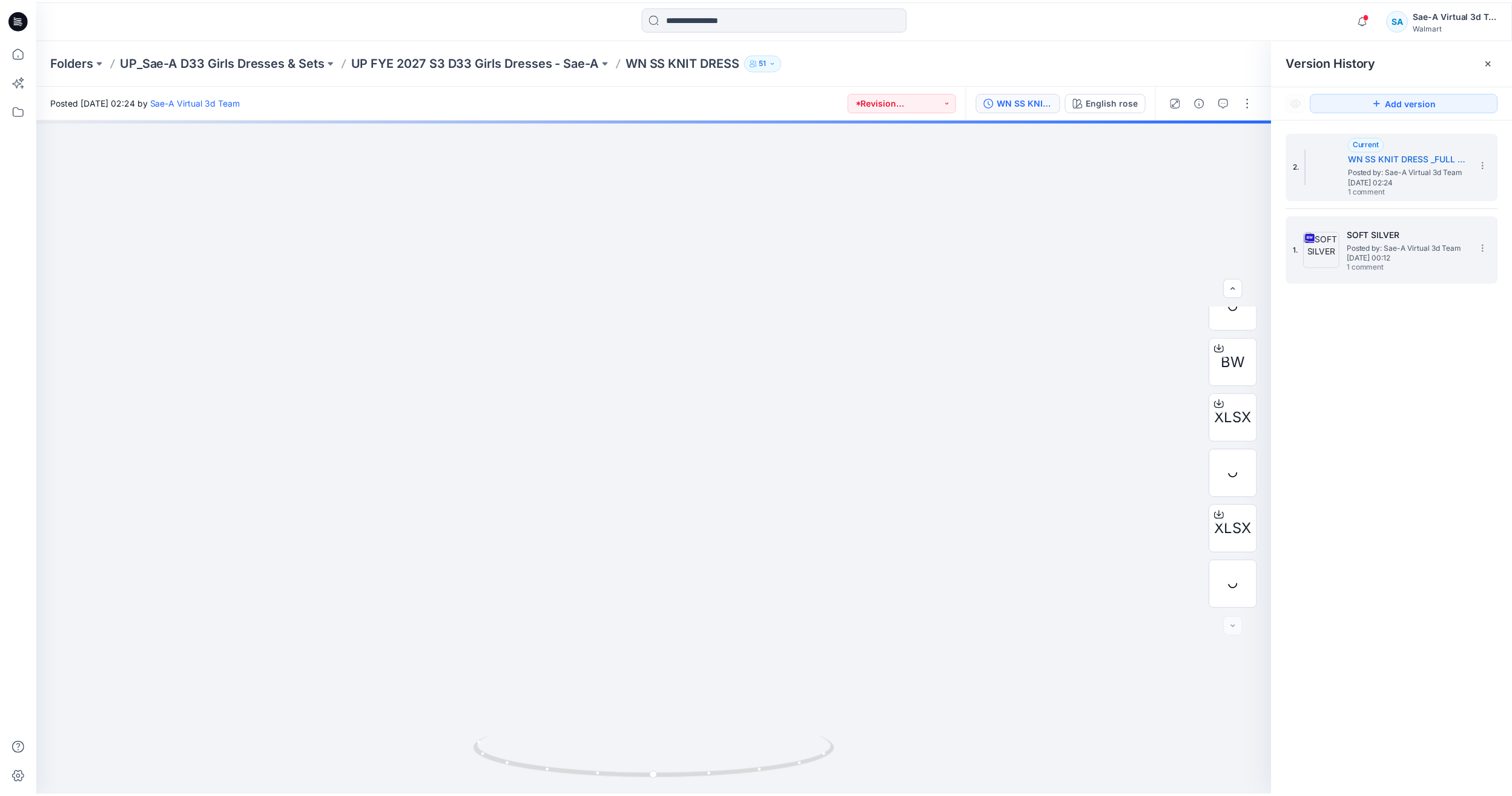
scroll to position [0, 0]
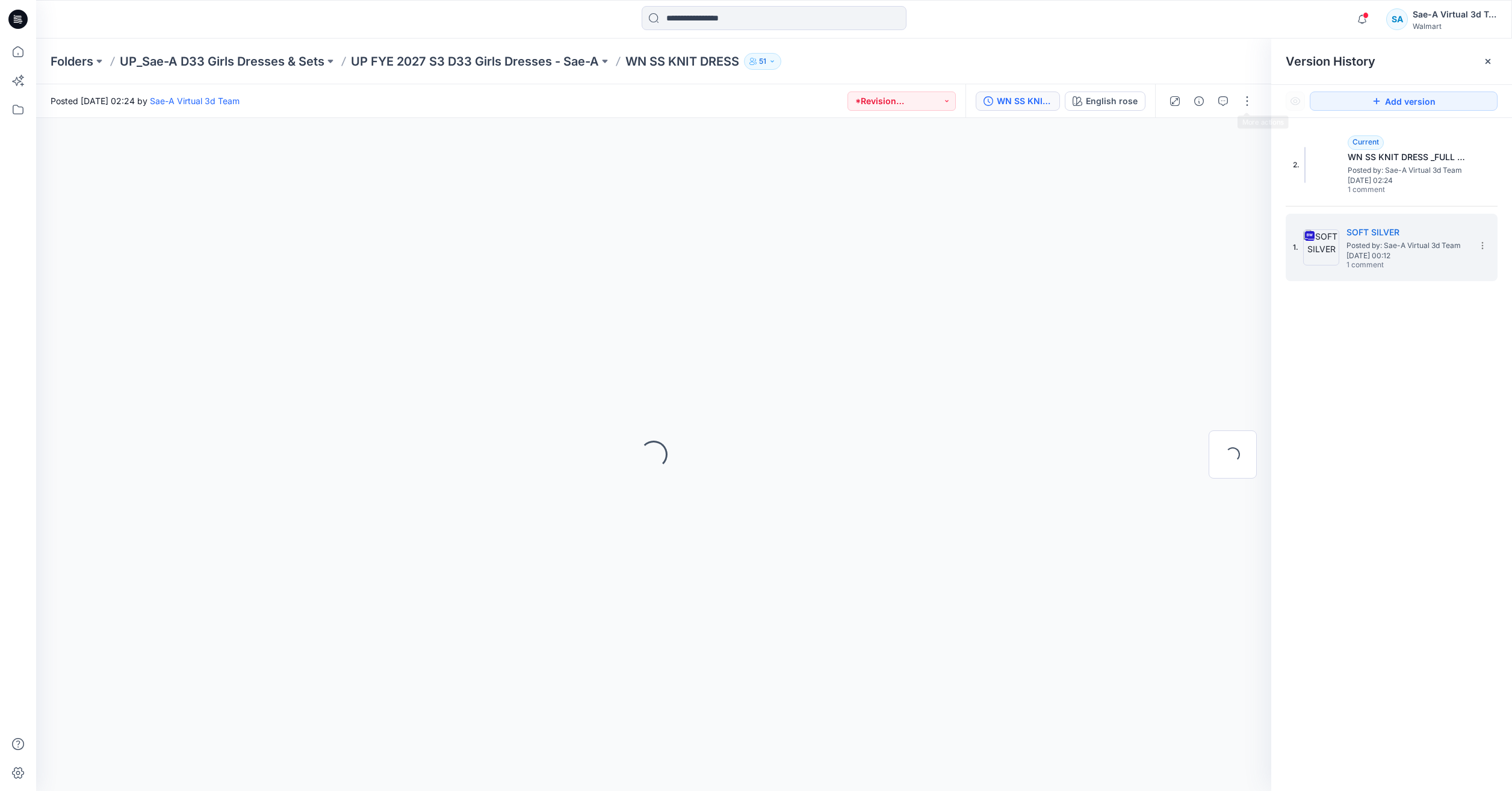
click at [1235, 101] on div at bounding box center [1211, 101] width 112 height 33
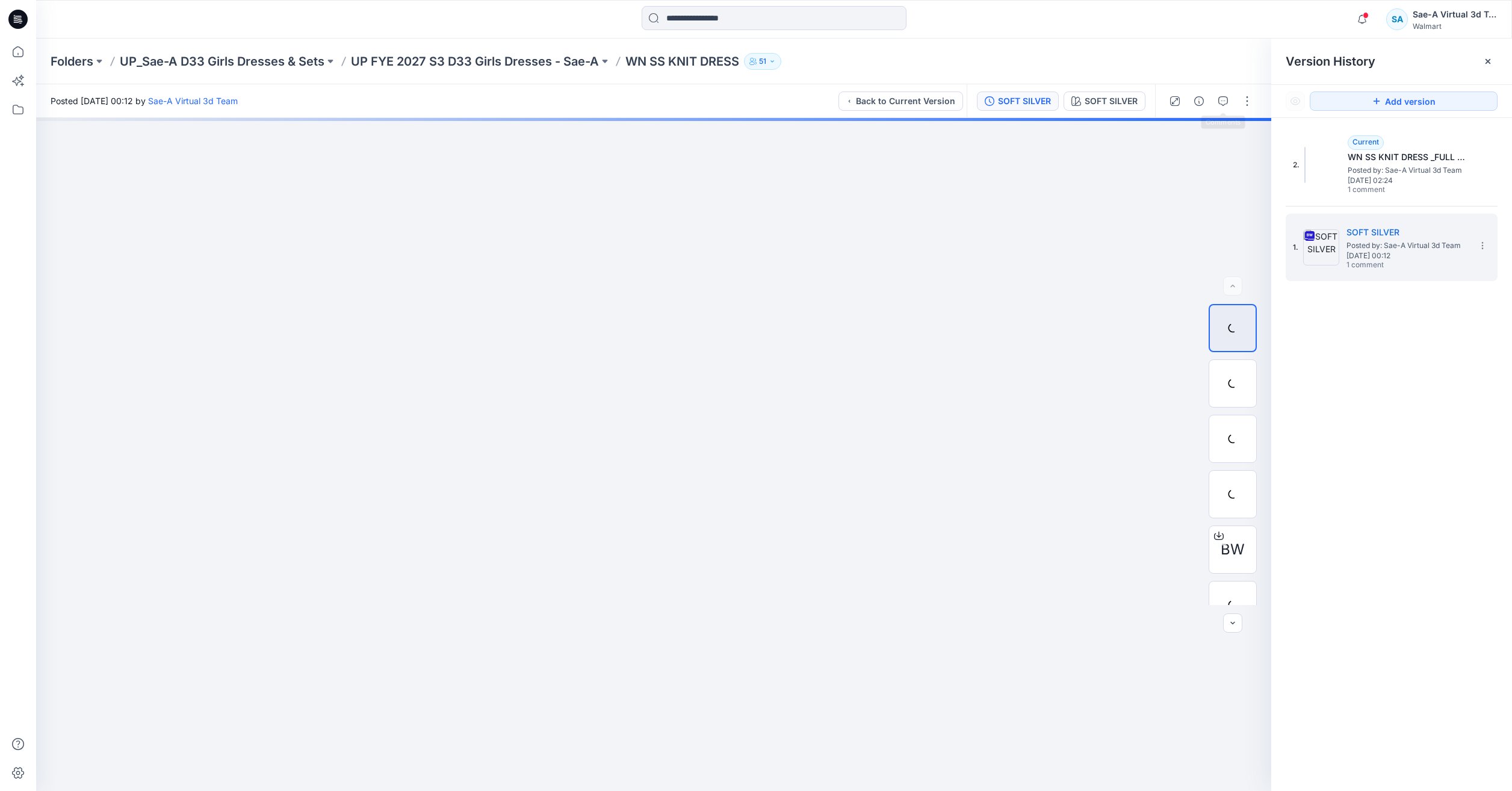
click at [1210, 104] on div at bounding box center [1211, 101] width 112 height 33
click at [1211, 92] on div at bounding box center [1211, 101] width 112 height 33
click at [1216, 98] on button "button" at bounding box center [1223, 101] width 19 height 19
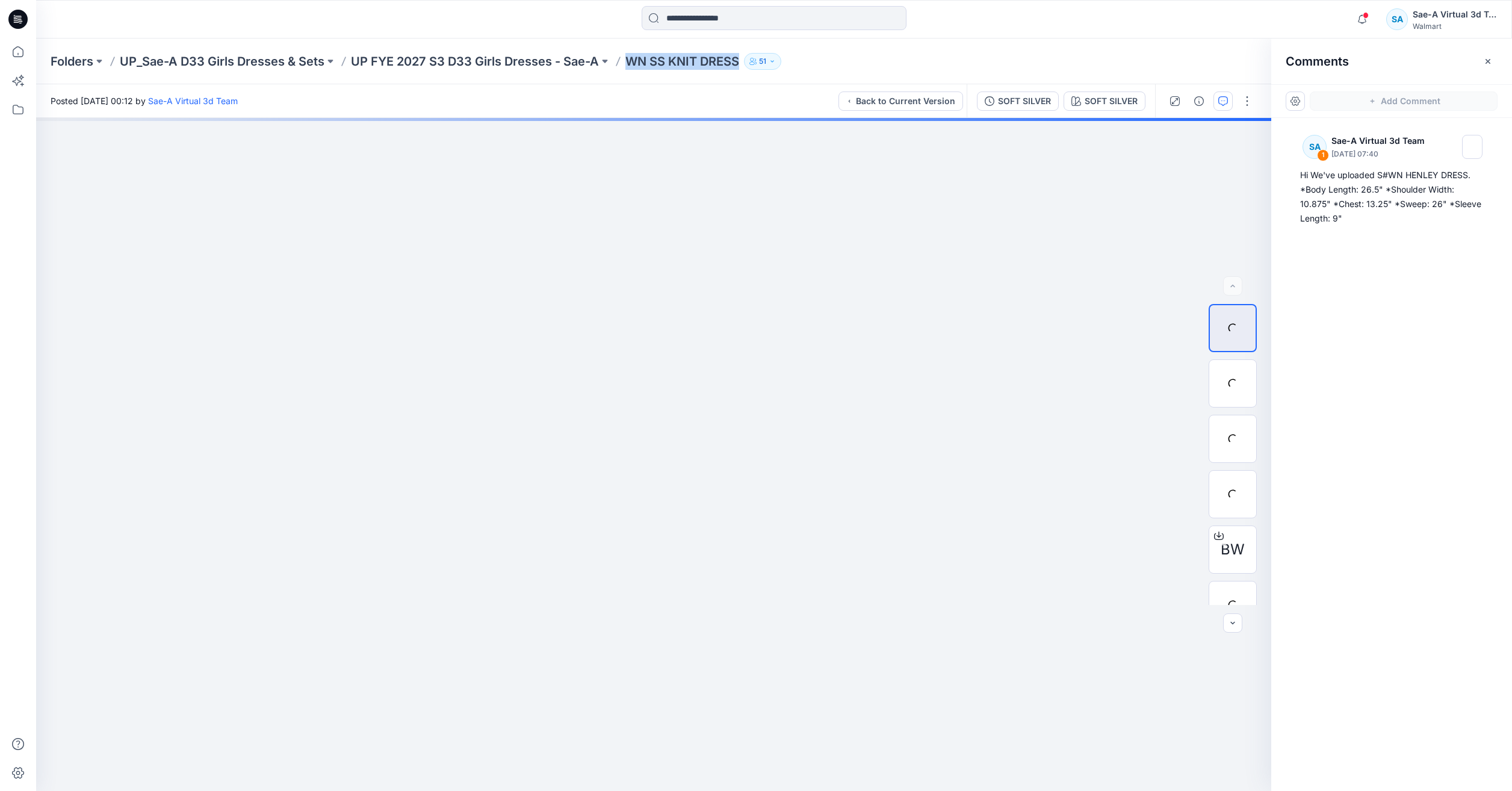
drag, startPoint x: 742, startPoint y: 57, endPoint x: 630, endPoint y: 69, distance: 112.6
click at [630, 69] on div "Folders UP_Sae-A D33 Girls Dresses & Sets UP FYE 2027 S3 D33 Girls Dresses - Sa…" at bounding box center [774, 61] width 1476 height 46
copy p "WN SS KNIT DRESS"
click at [15, 47] on icon at bounding box center [17, 51] width 26 height 26
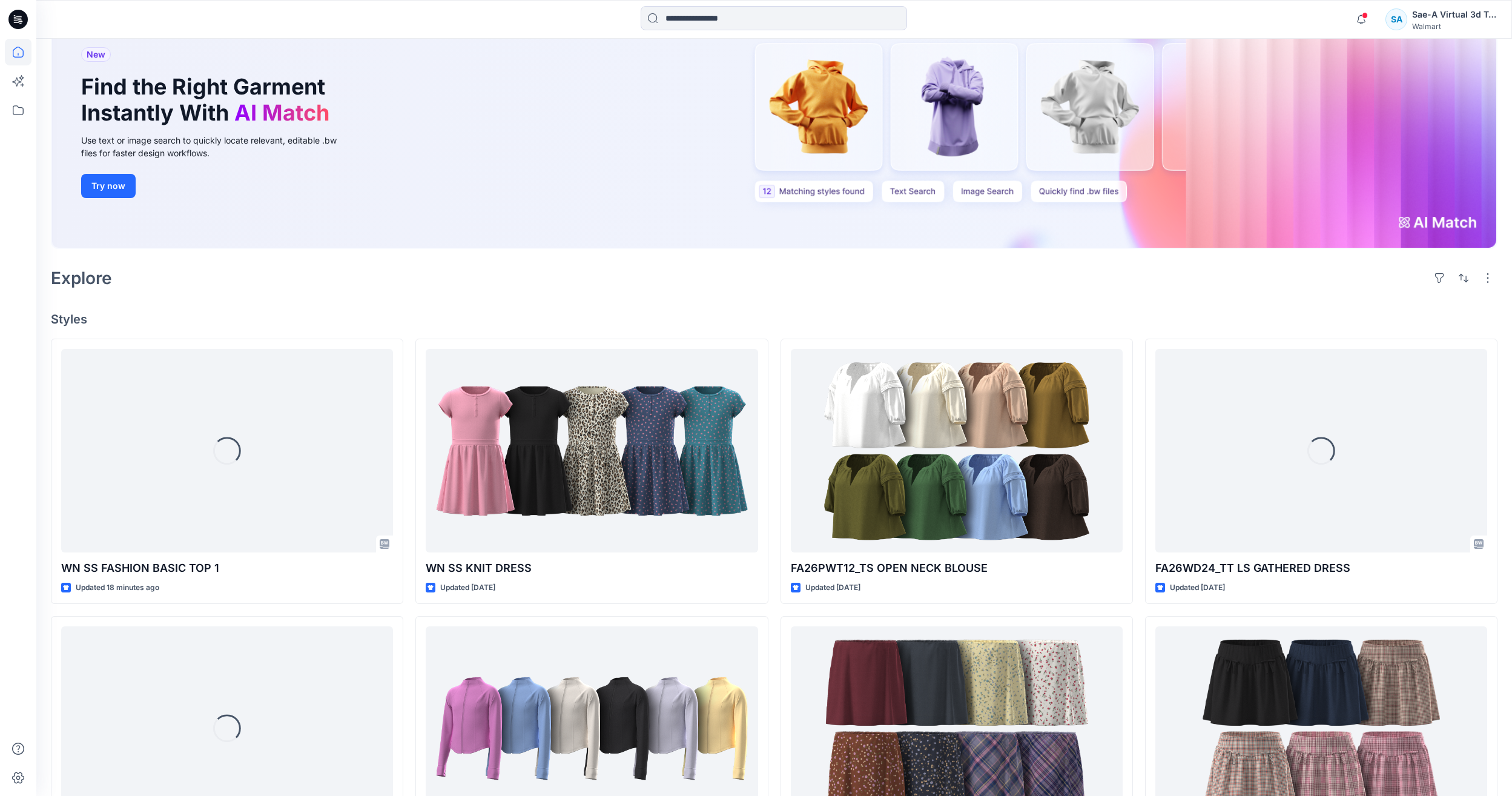
scroll to position [105, 0]
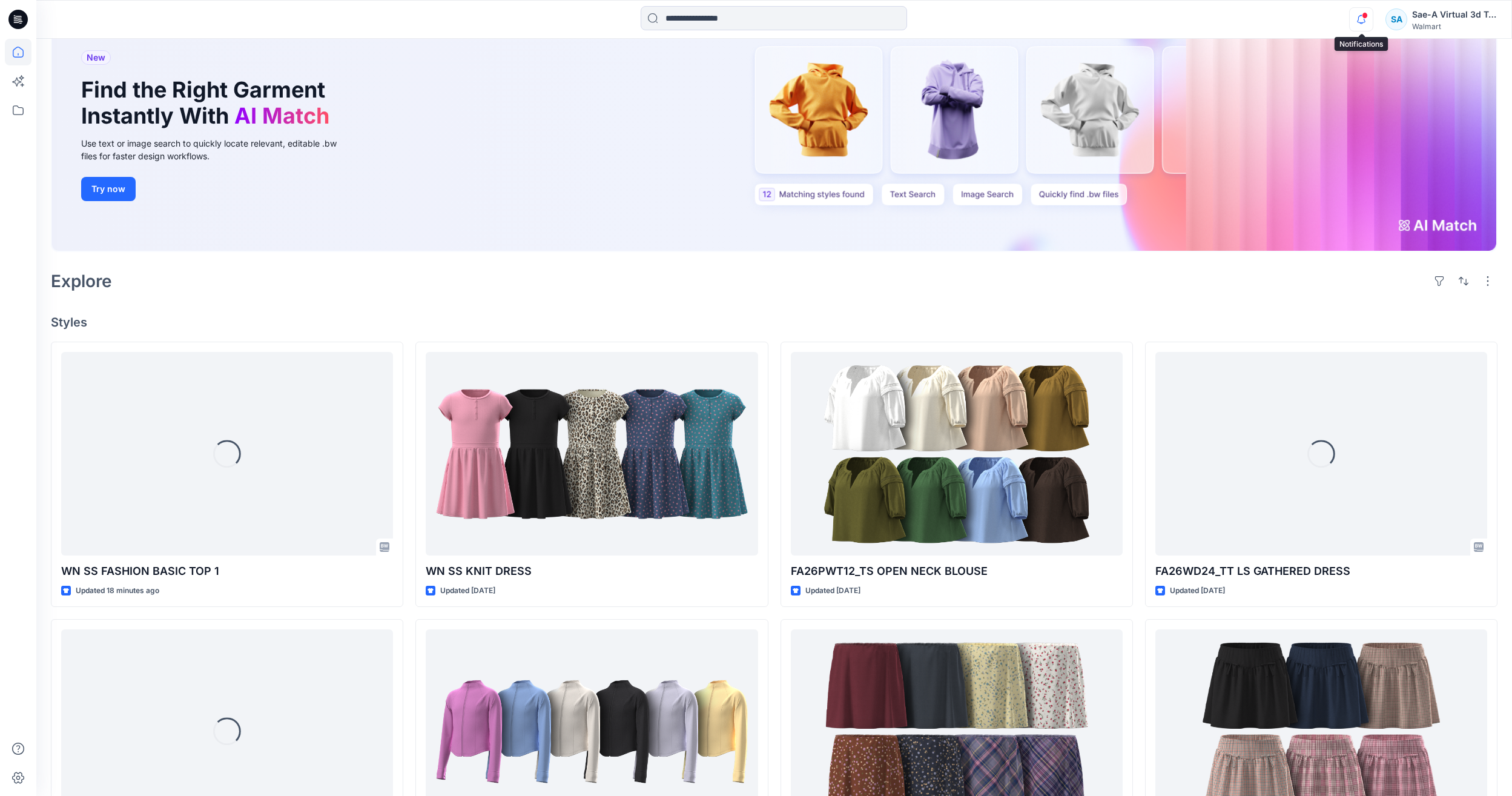
click at [1352, 12] on icon "button" at bounding box center [1361, 19] width 23 height 24
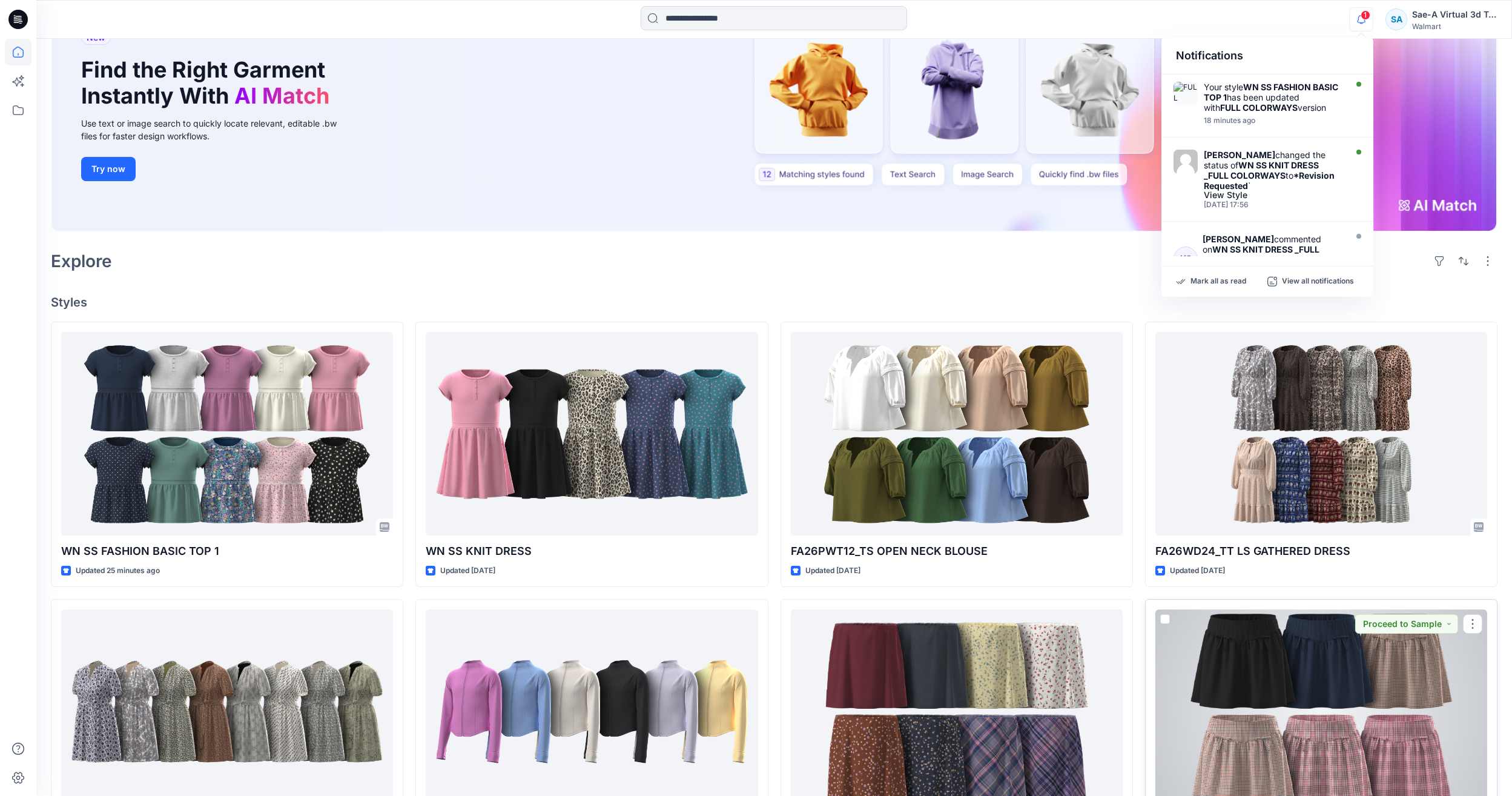
scroll to position [0, 0]
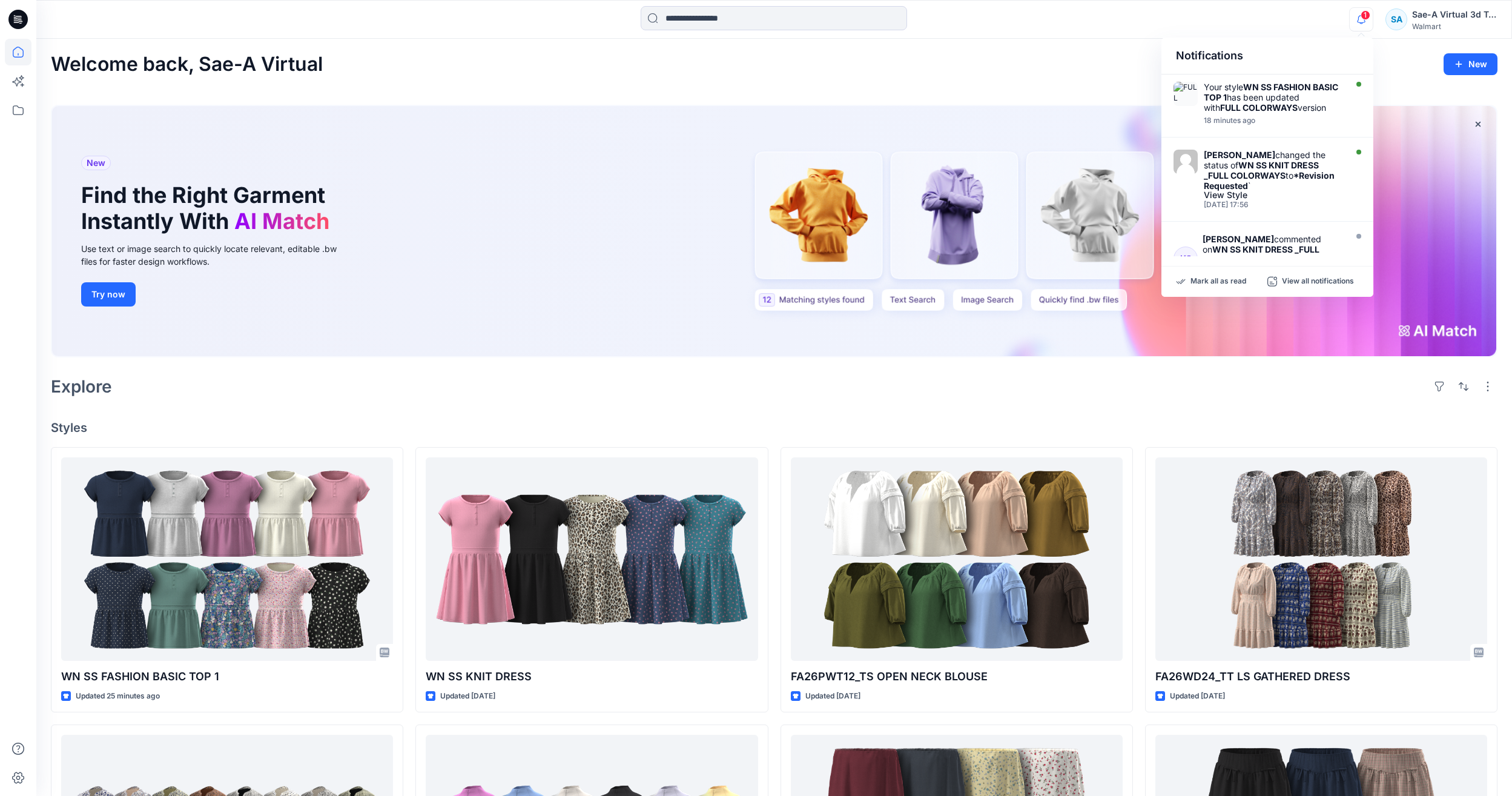
click at [1365, 18] on span "1" at bounding box center [1365, 15] width 10 height 10
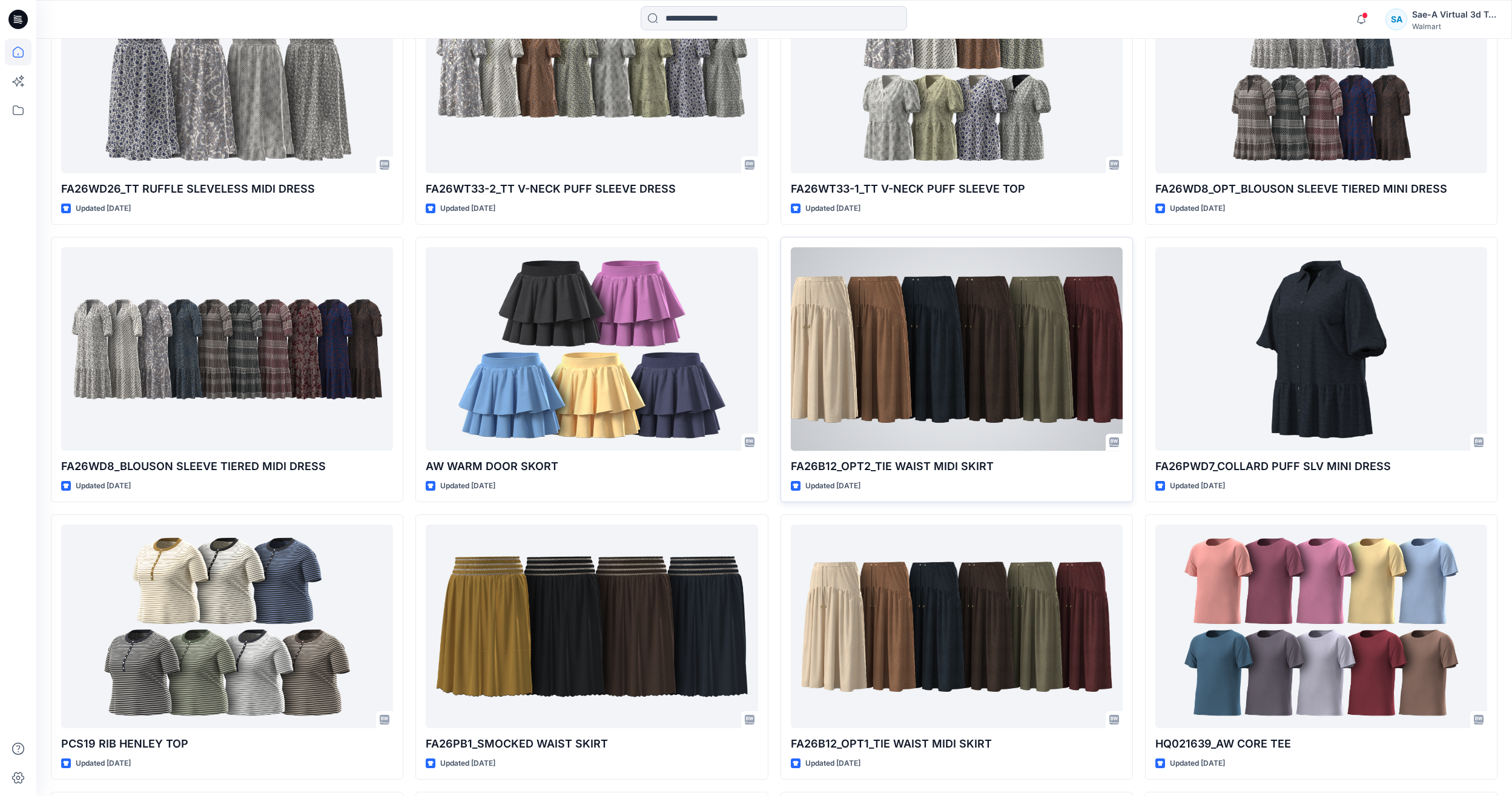
scroll to position [2315, 0]
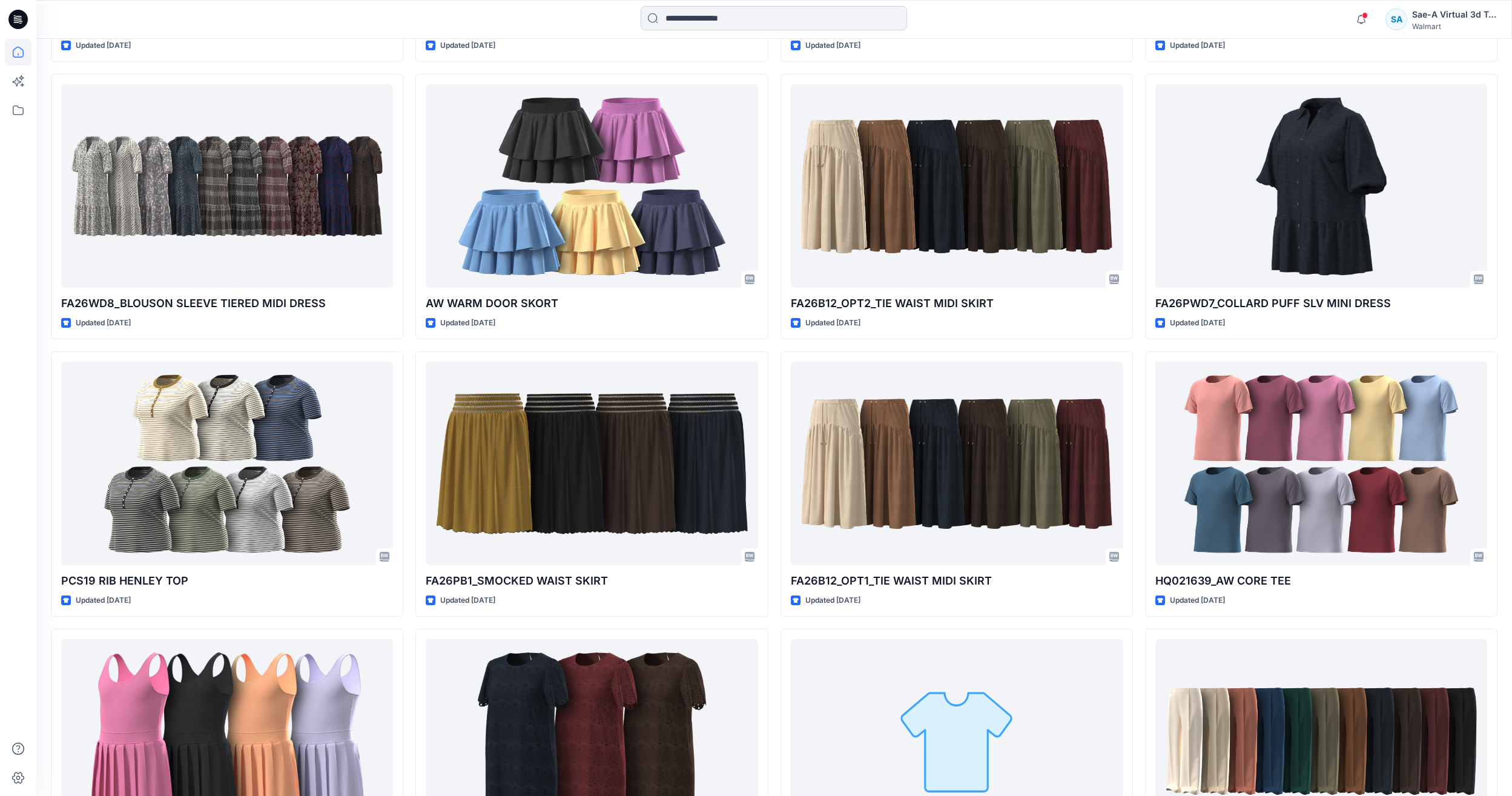
click at [809, 16] on input at bounding box center [774, 18] width 267 height 24
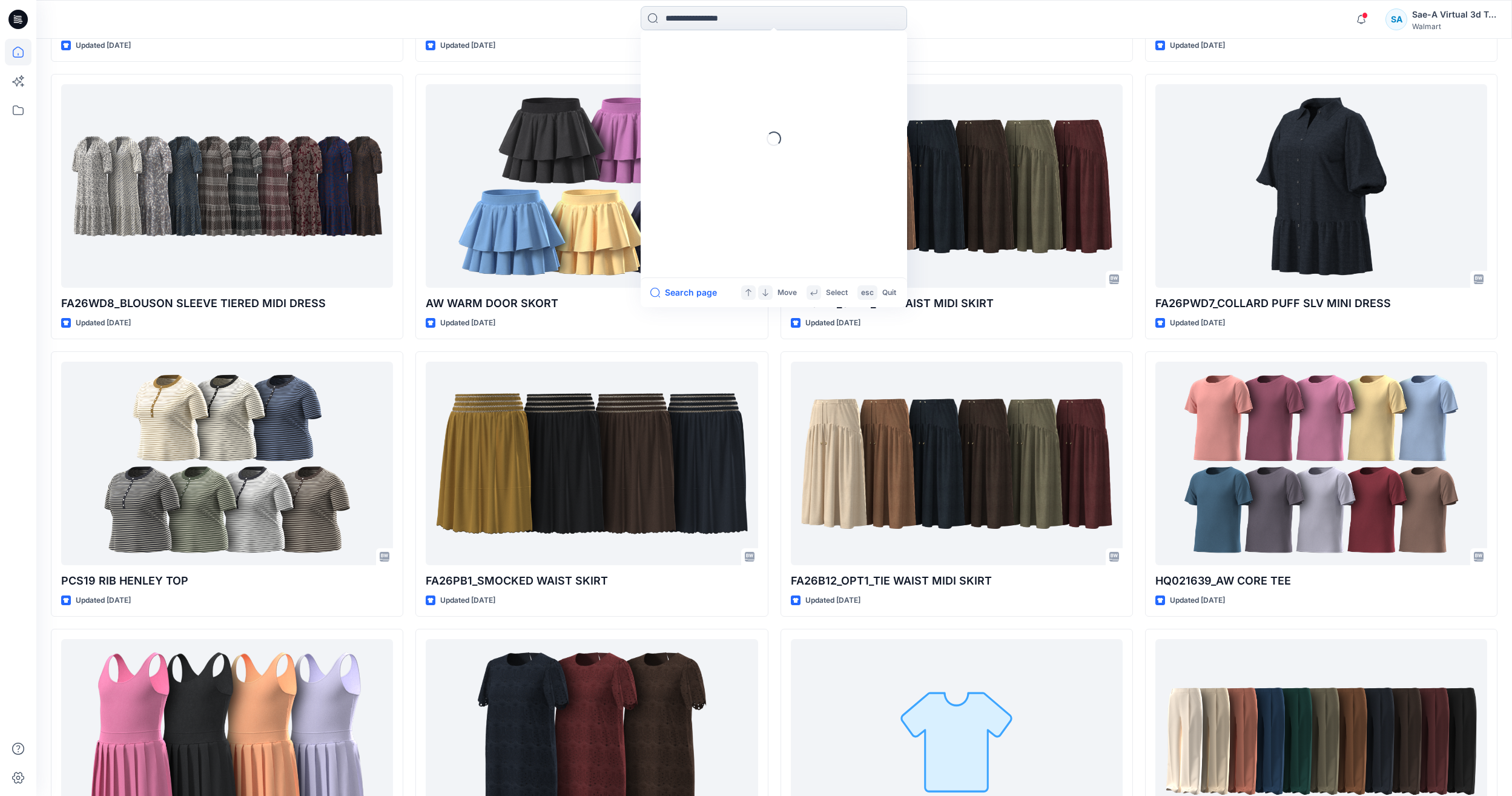
paste input "**********"
type input "**********"
click at [798, 57] on link "PCS19 RIB HENLEY TOP" at bounding box center [773, 66] width 262 height 23
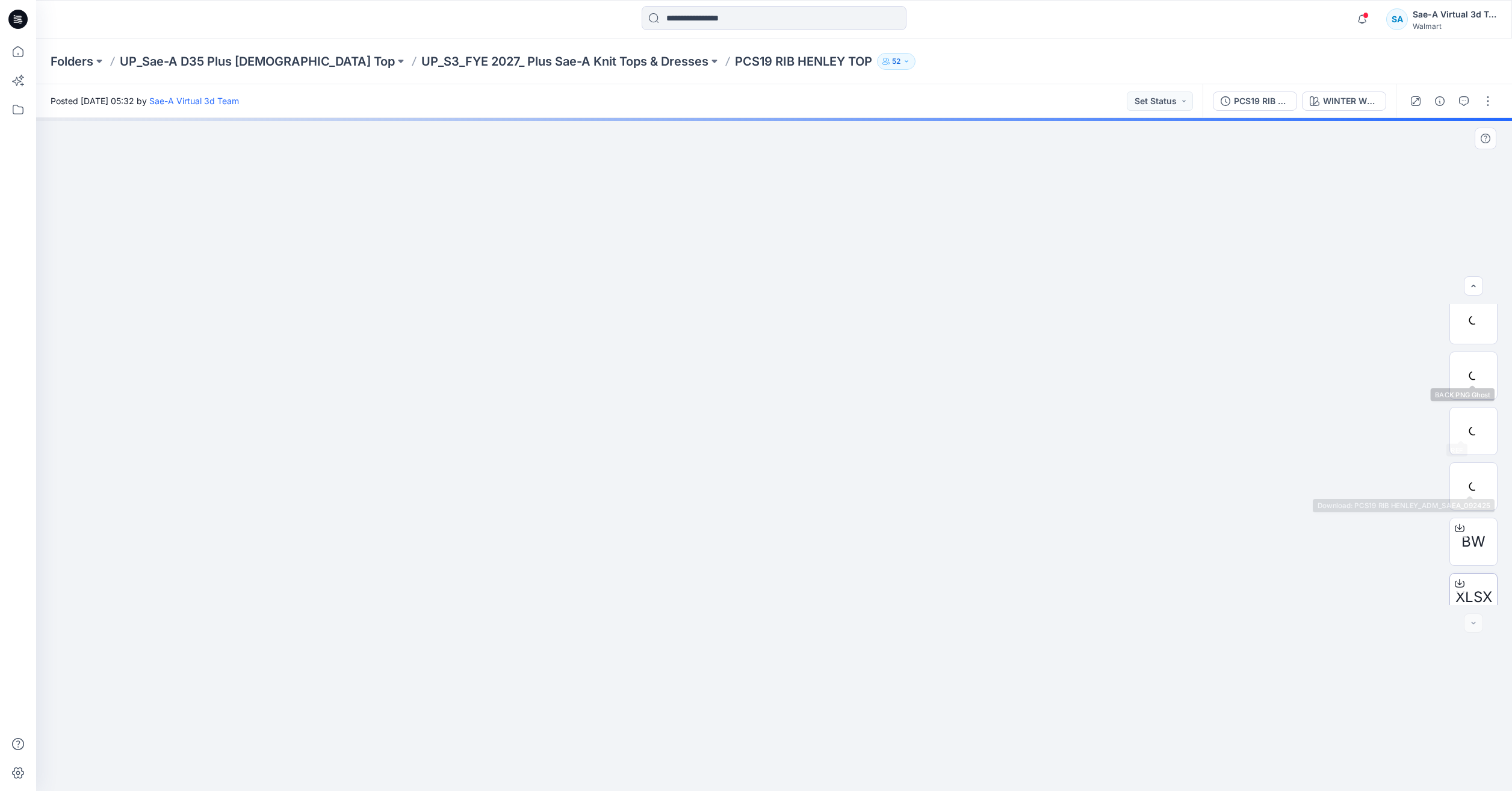
scroll to position [135, 0]
